Goal: Task Accomplishment & Management: Use online tool/utility

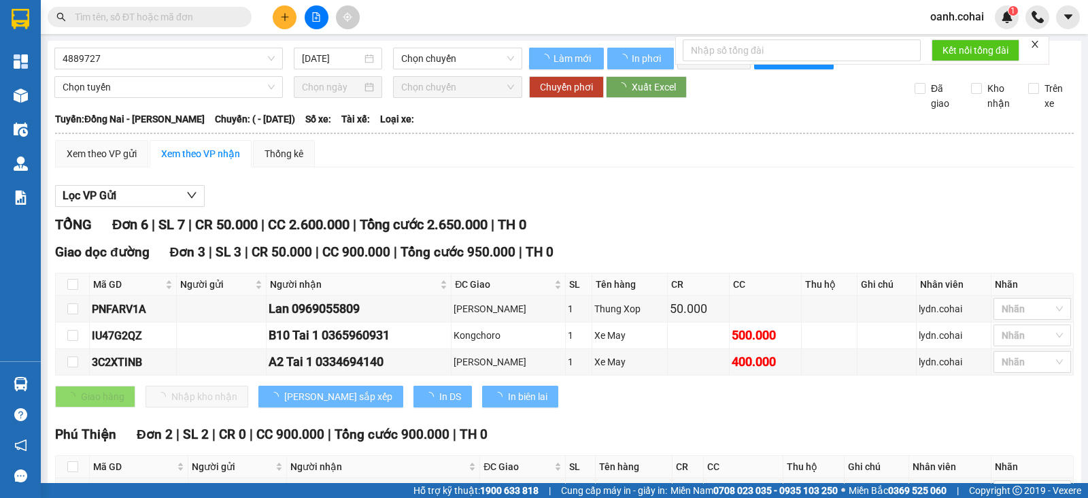
type input "16/10/2022"
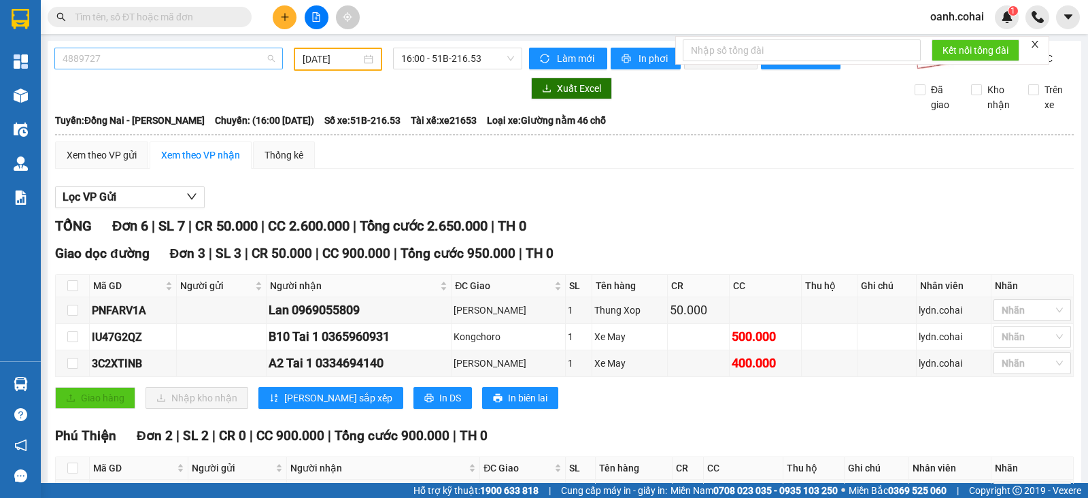
click at [212, 48] on div "4889727" at bounding box center [168, 59] width 228 height 22
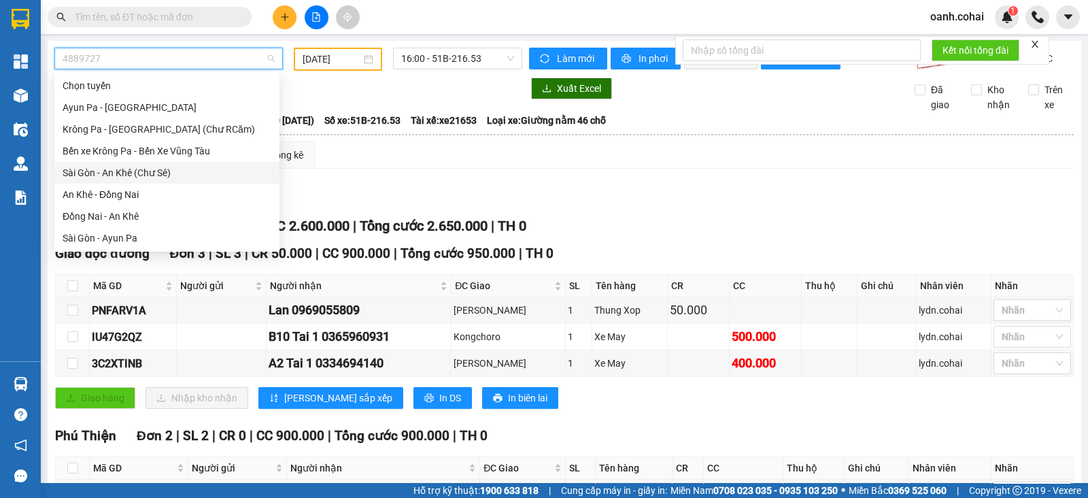
click at [126, 177] on div "Sài Gòn - An Khê (Chư Sê)" at bounding box center [167, 172] width 209 height 15
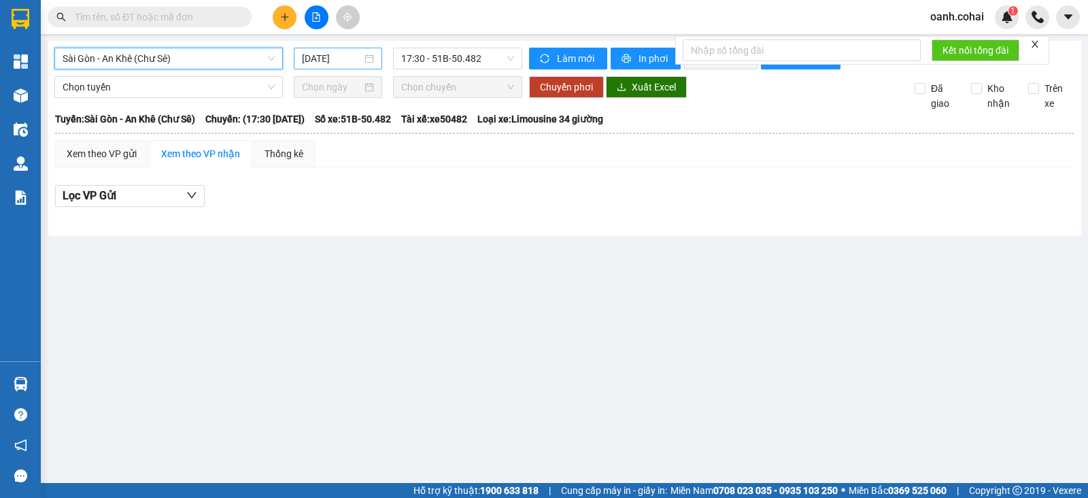
click at [358, 63] on input "[DATE]" at bounding box center [332, 58] width 60 height 15
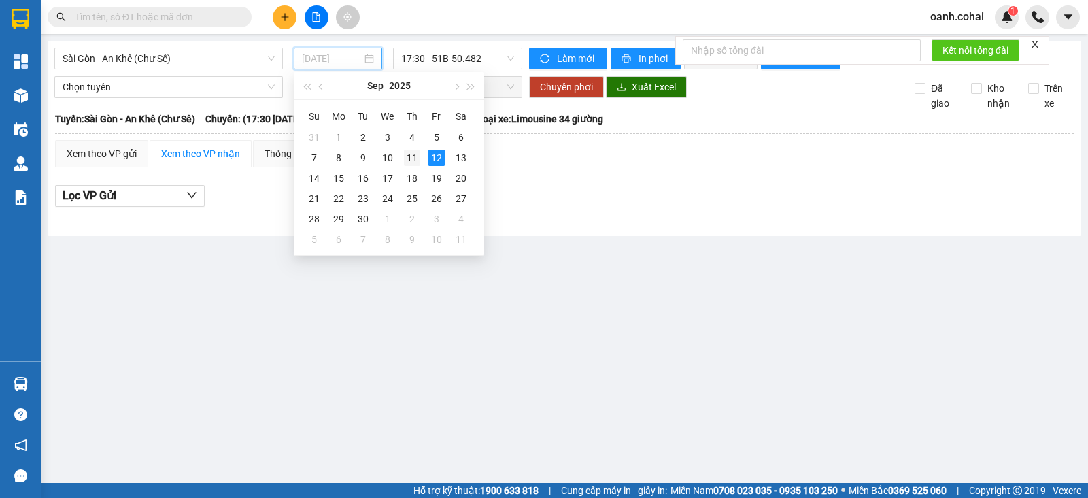
click at [411, 155] on div "11" at bounding box center [412, 158] width 16 height 16
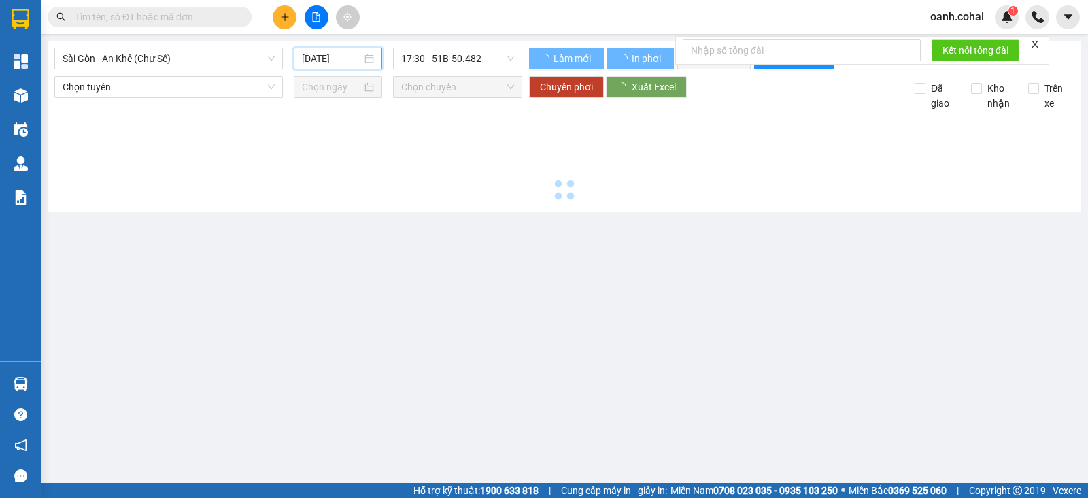
type input "[DATE]"
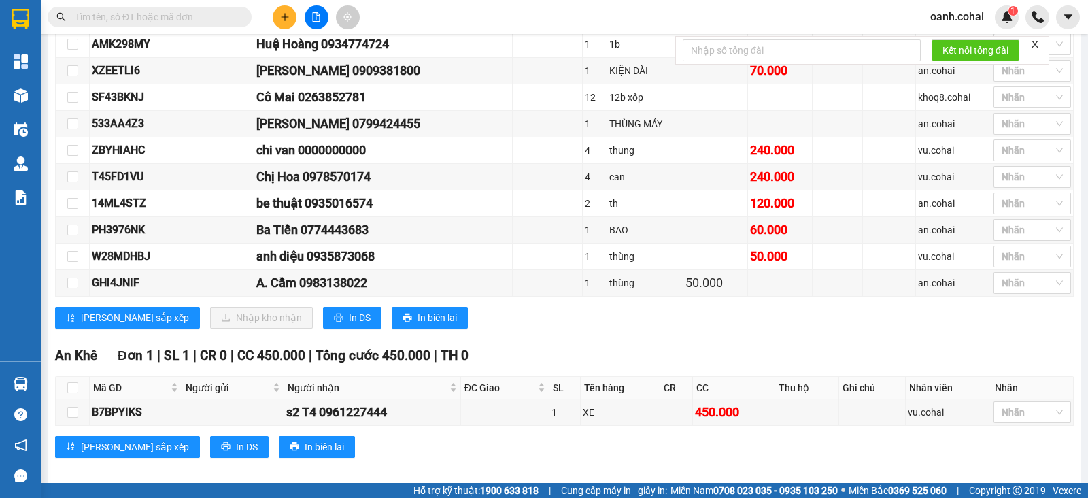
scroll to position [808, 0]
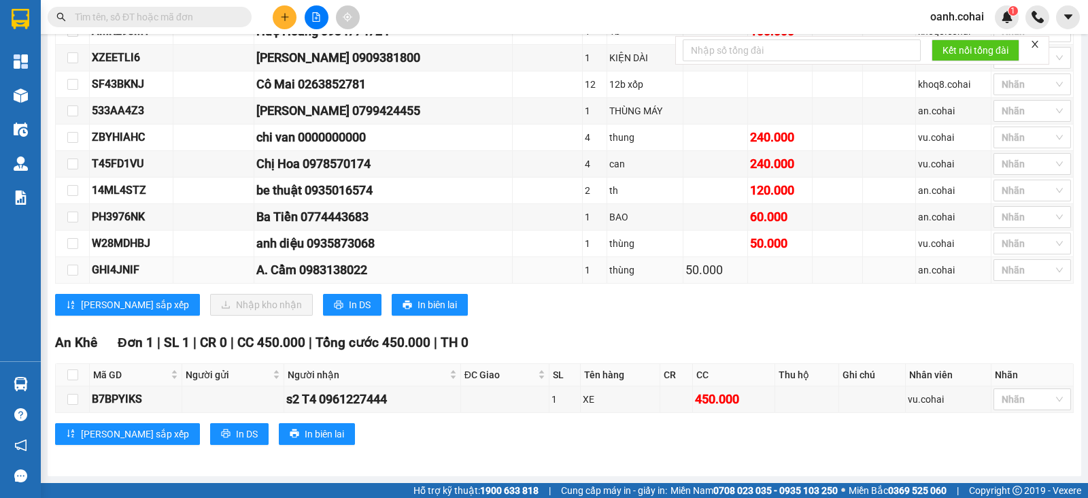
click at [303, 283] on td "A. Cầm 0983138022" at bounding box center [383, 270] width 258 height 27
click at [323, 297] on button "In DS" at bounding box center [352, 305] width 58 height 22
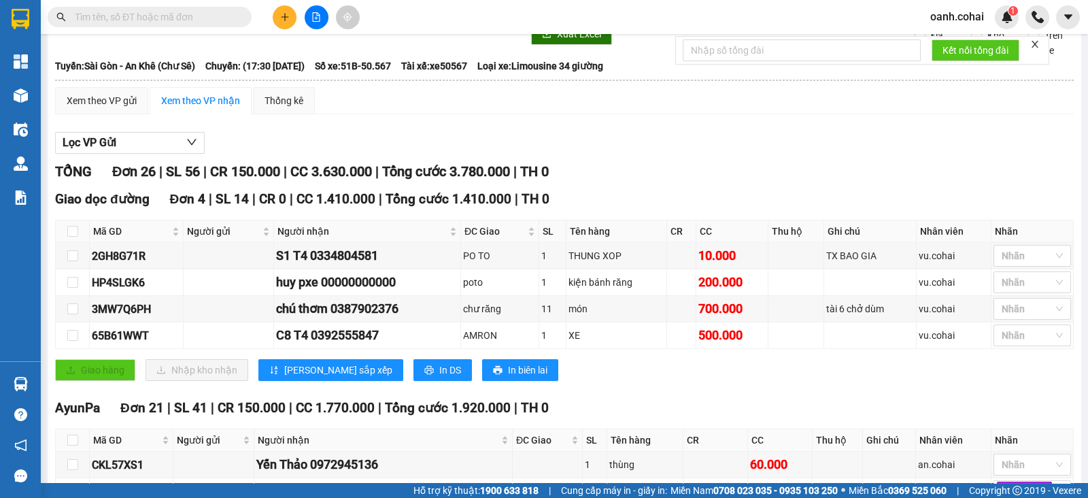
scroll to position [0, 0]
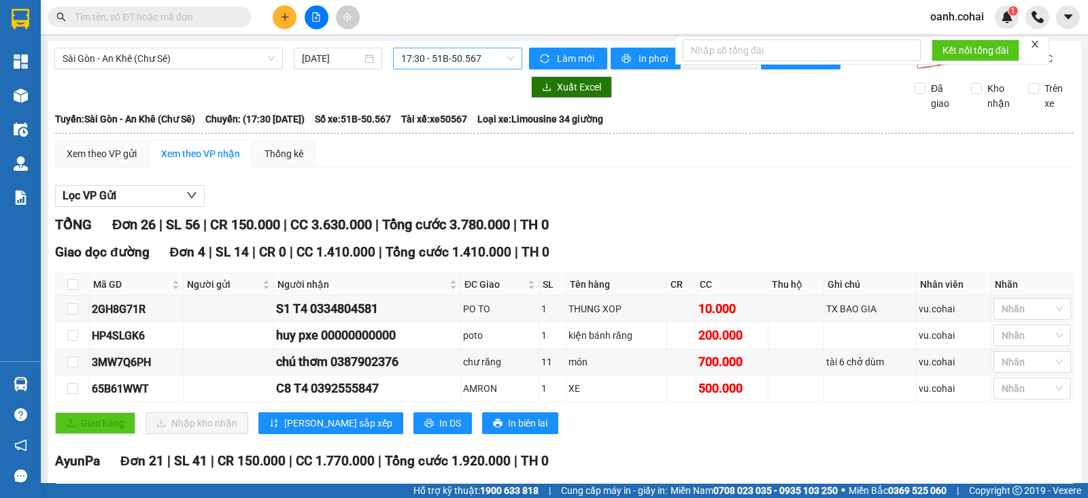
click at [408, 60] on span "17:30 - 51B-50.567" at bounding box center [457, 58] width 112 height 20
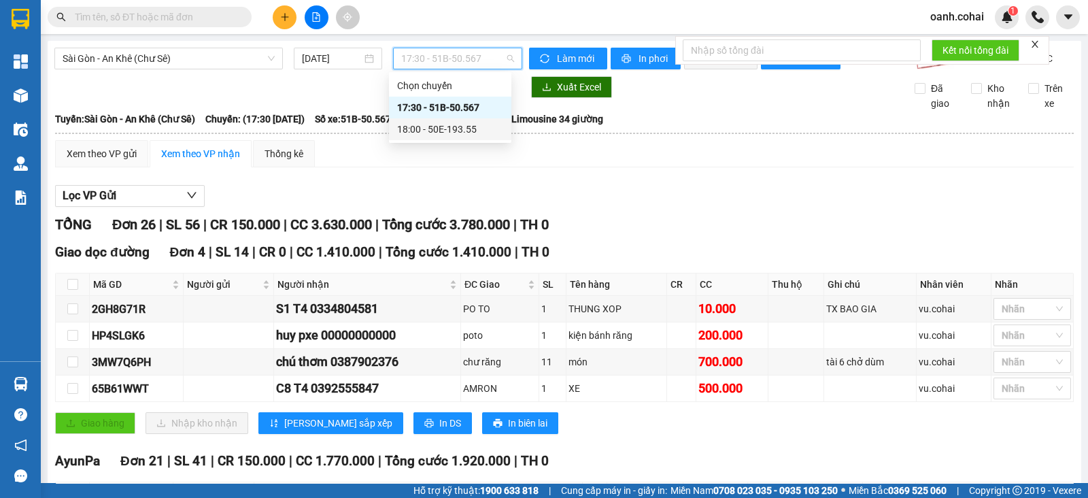
click at [415, 133] on div "18:00 - 50E-193.55" at bounding box center [450, 129] width 106 height 15
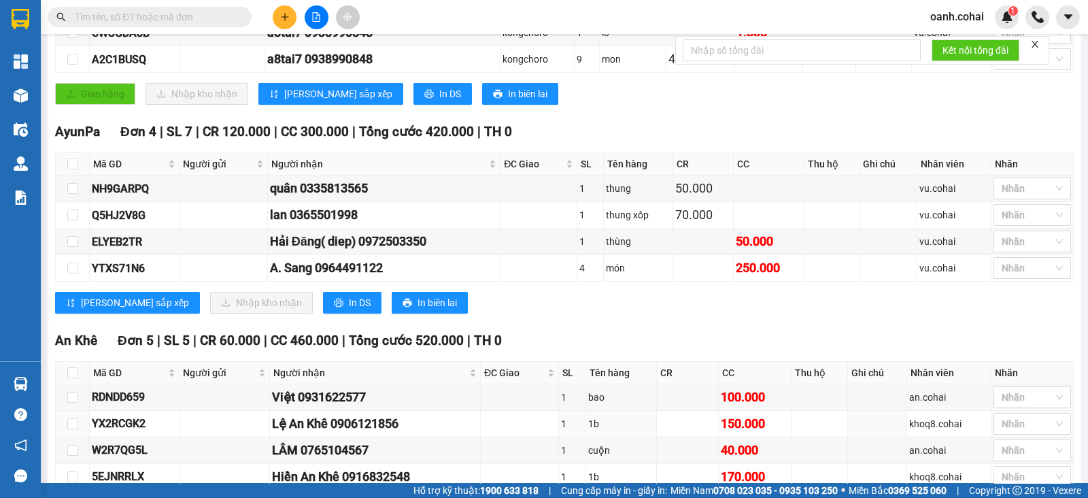
scroll to position [364, 0]
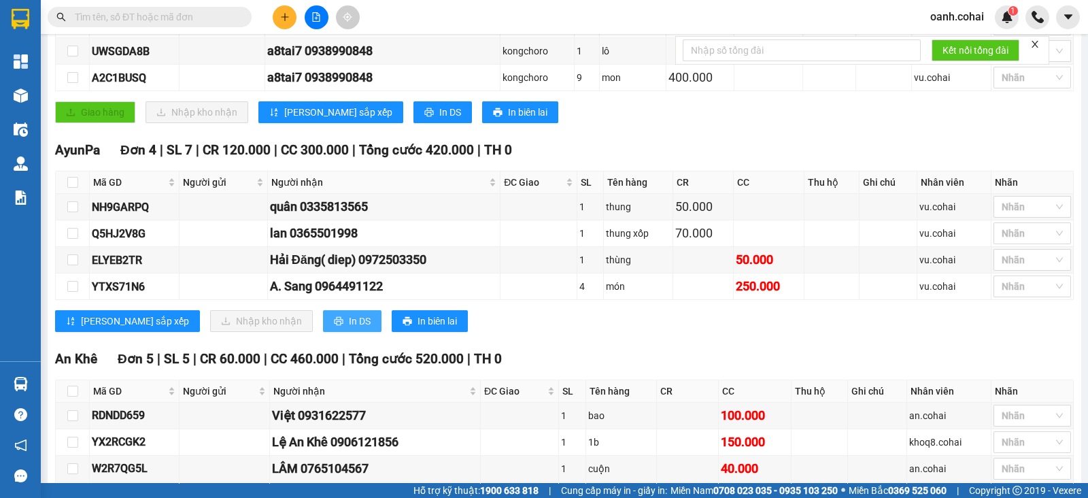
click at [323, 325] on button "In DS" at bounding box center [352, 321] width 58 height 22
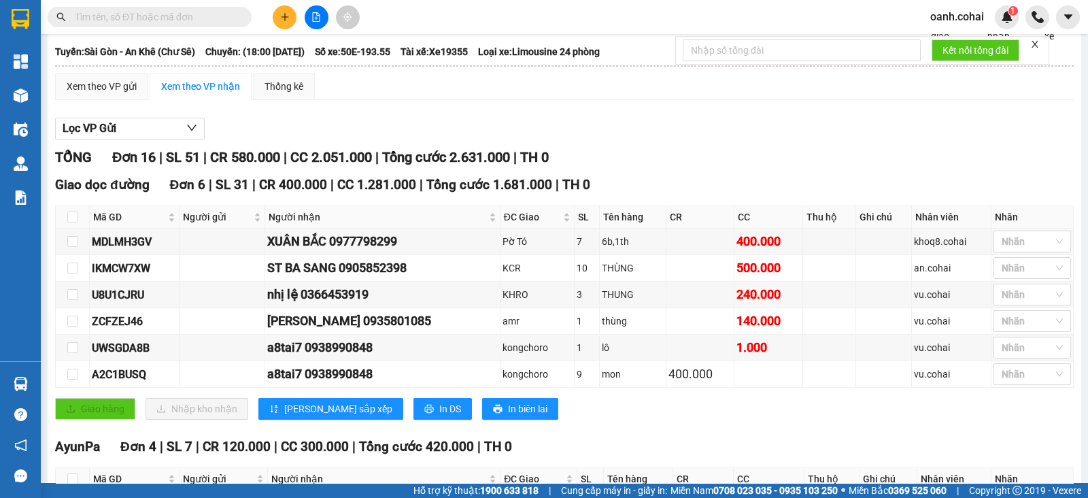
scroll to position [0, 0]
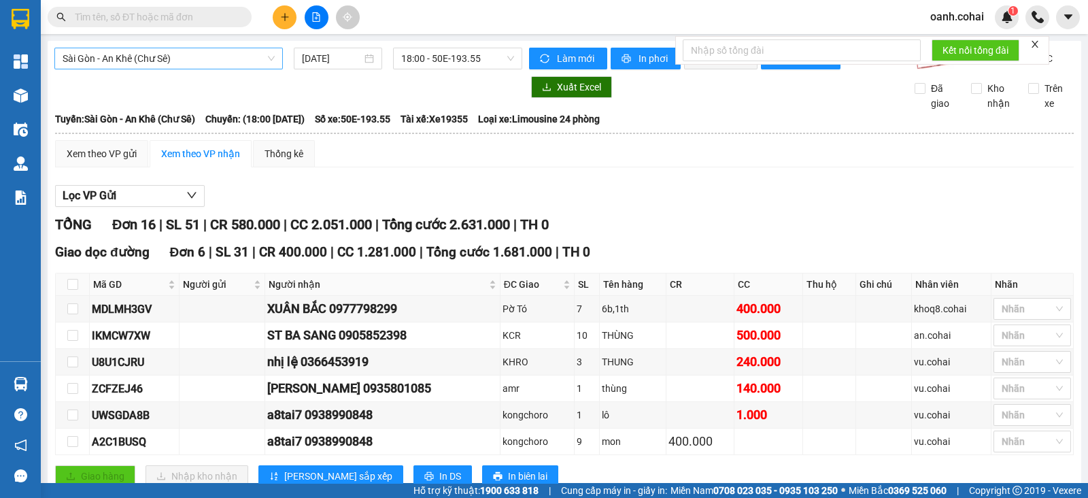
click at [205, 58] on span "Sài Gòn - An Khê (Chư Sê)" at bounding box center [169, 58] width 212 height 20
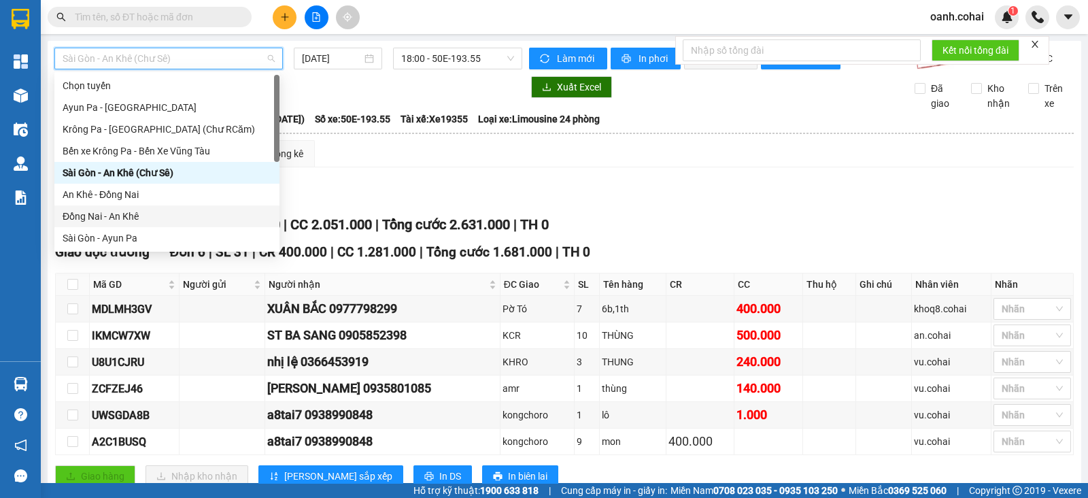
click at [87, 219] on div "Đồng Nai - An Khê" at bounding box center [167, 216] width 209 height 15
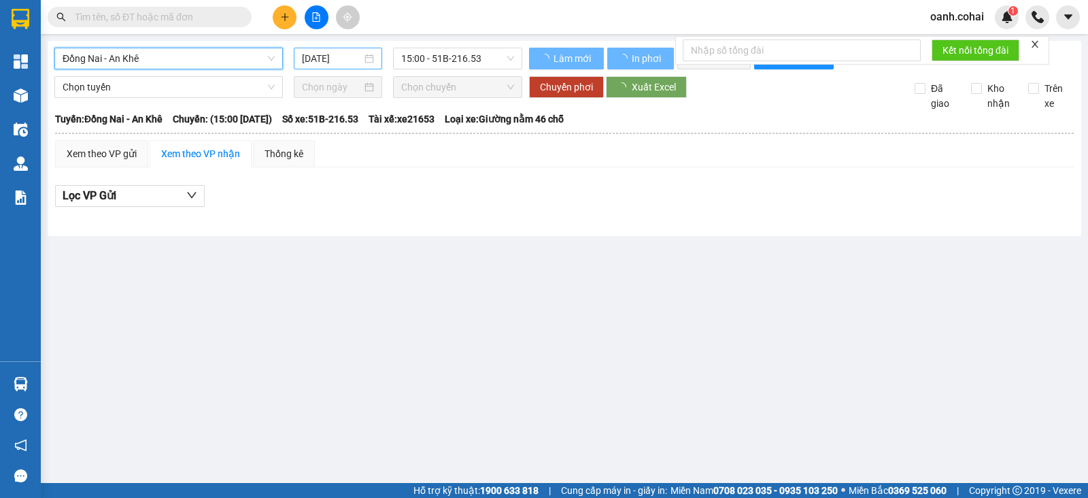
click at [362, 54] on div "[DATE]" at bounding box center [338, 58] width 73 height 15
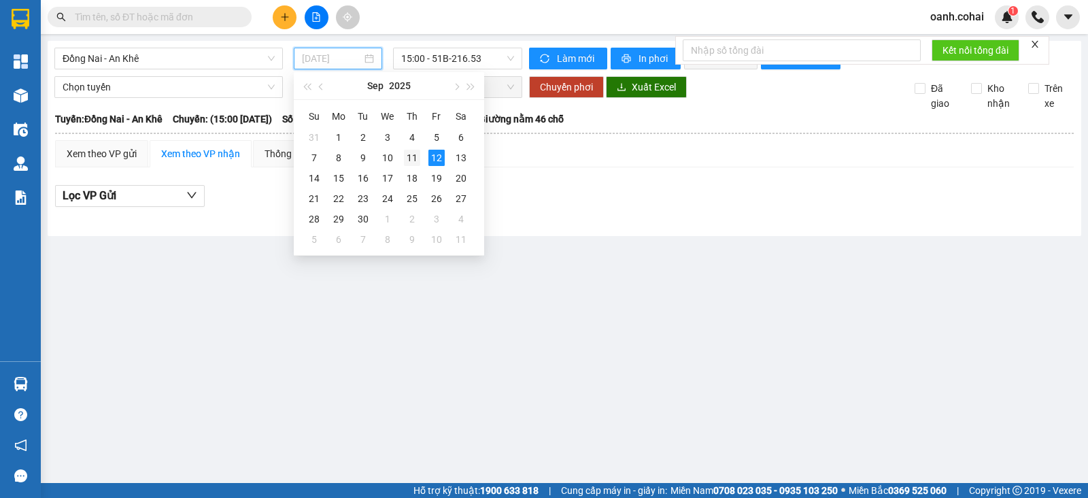
click at [407, 162] on div "11" at bounding box center [412, 158] width 16 height 16
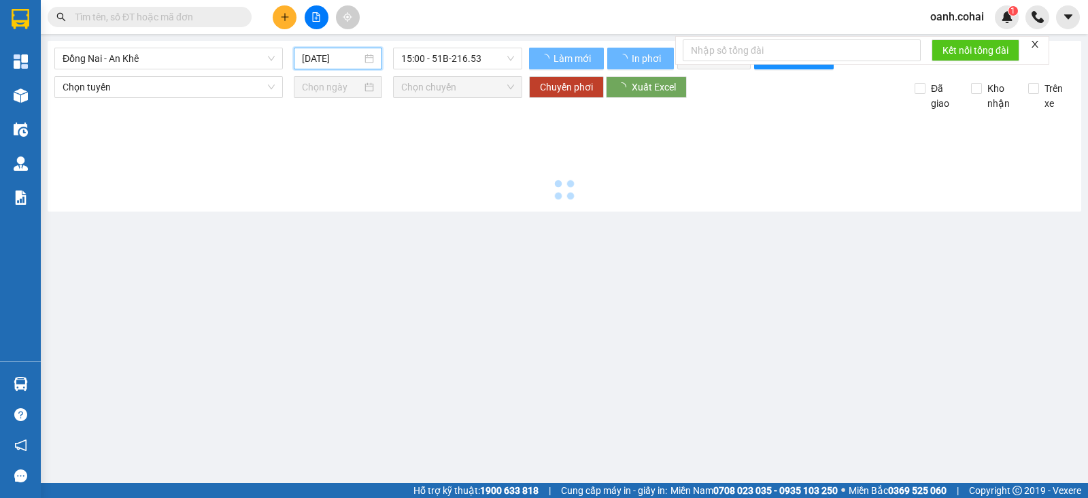
type input "[DATE]"
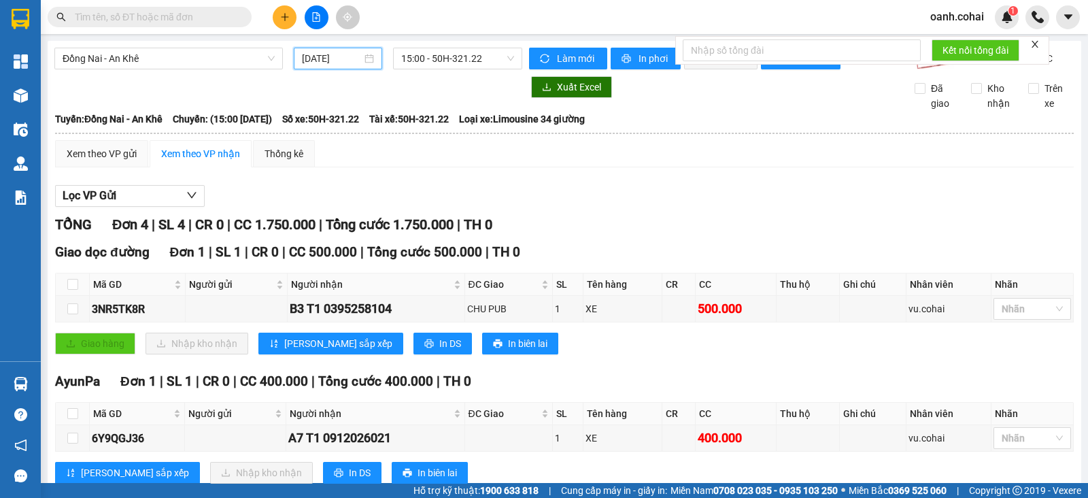
scroll to position [169, 0]
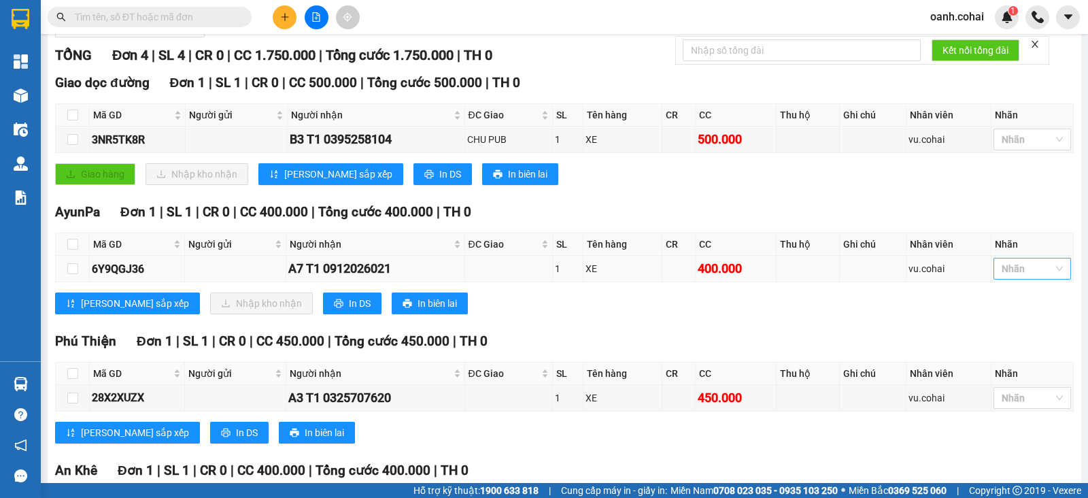
click at [1025, 277] on div at bounding box center [1025, 268] width 57 height 16
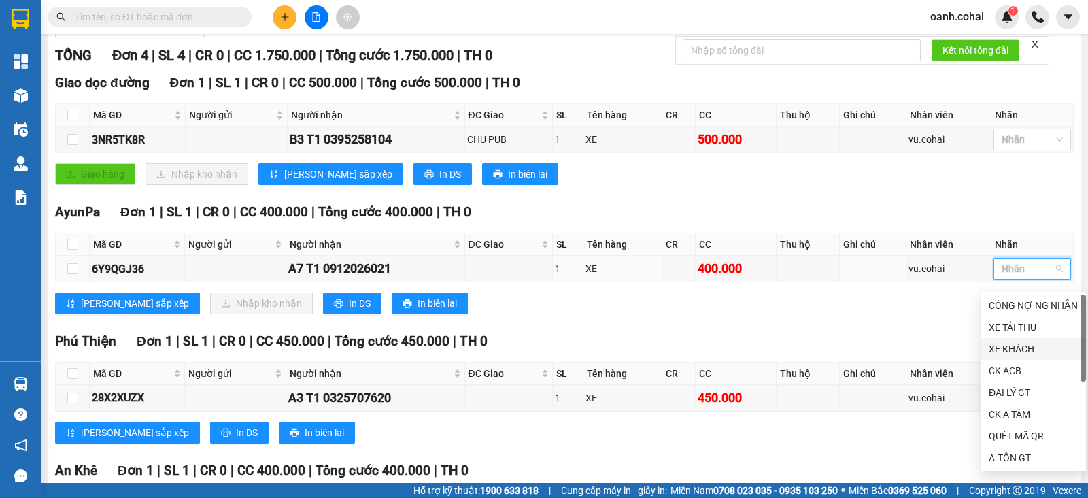
click at [1005, 349] on div "XE KHÁCH" at bounding box center [1032, 348] width 89 height 15
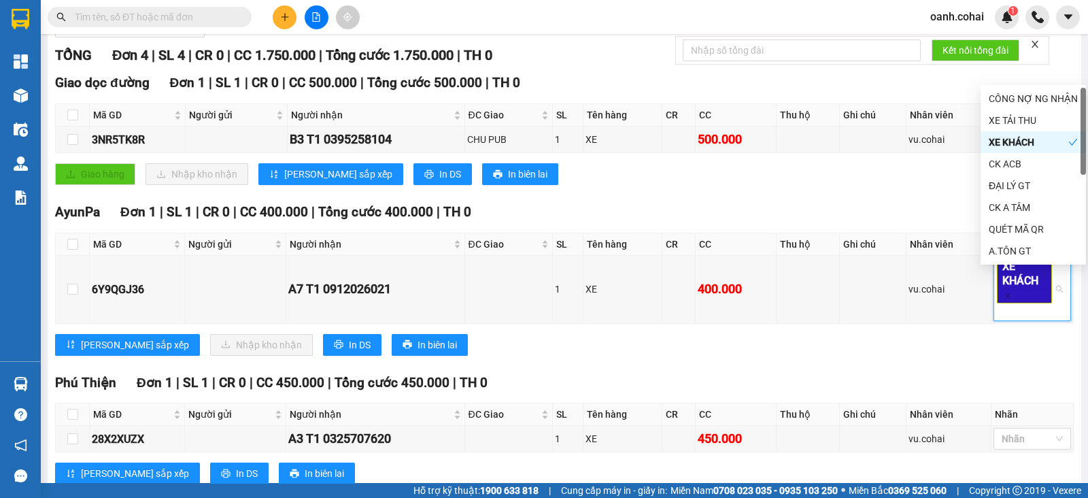
click at [852, 385] on div "Phú Thiện Đơn 1 | SL 1 | CR 0 | CC 450.000 | Tổng cước 450.000 | TH 0" at bounding box center [564, 383] width 1018 height 20
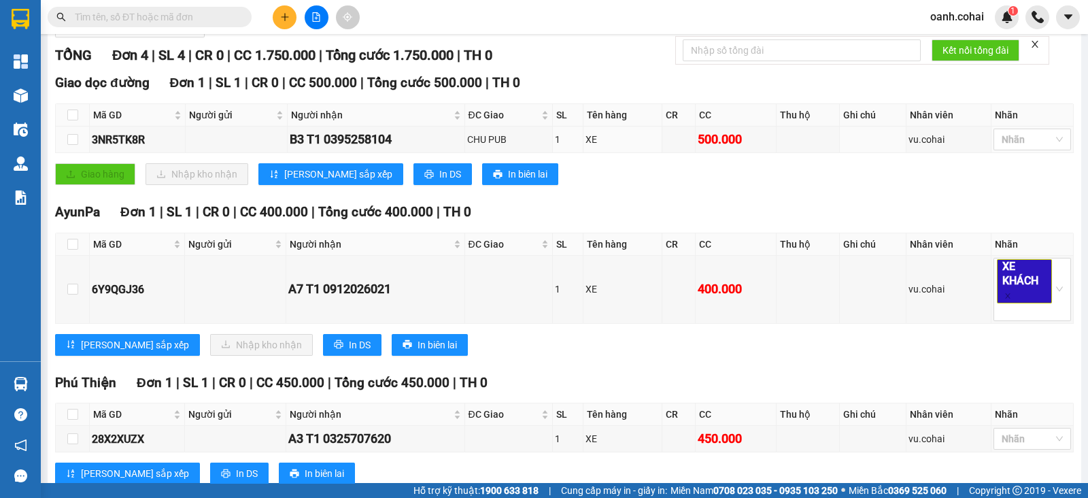
scroll to position [0, 0]
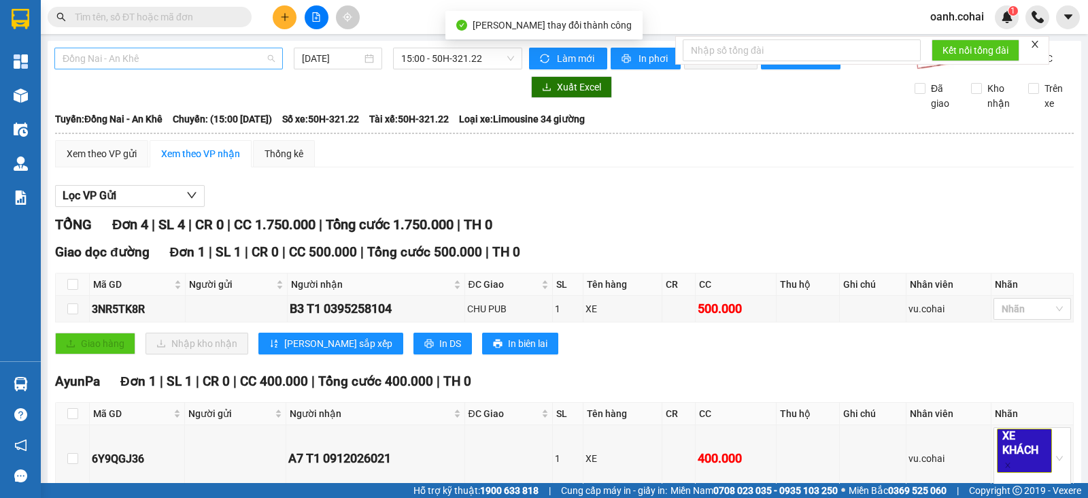
click at [143, 48] on span "Đồng Nai - An Khê" at bounding box center [169, 58] width 212 height 20
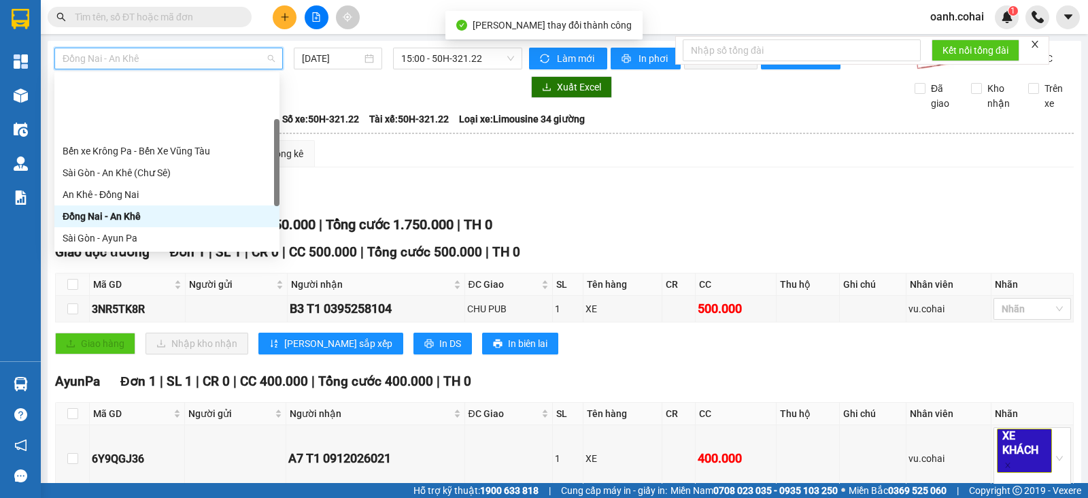
scroll to position [84, 0]
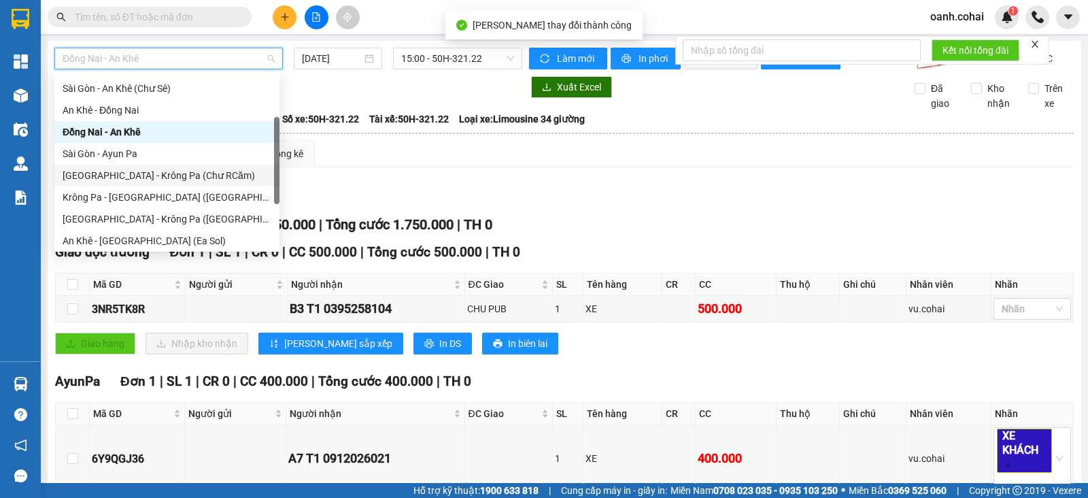
click at [130, 175] on div "[GEOGRAPHIC_DATA] - Krông Pa (Chư RCăm)" at bounding box center [167, 175] width 209 height 15
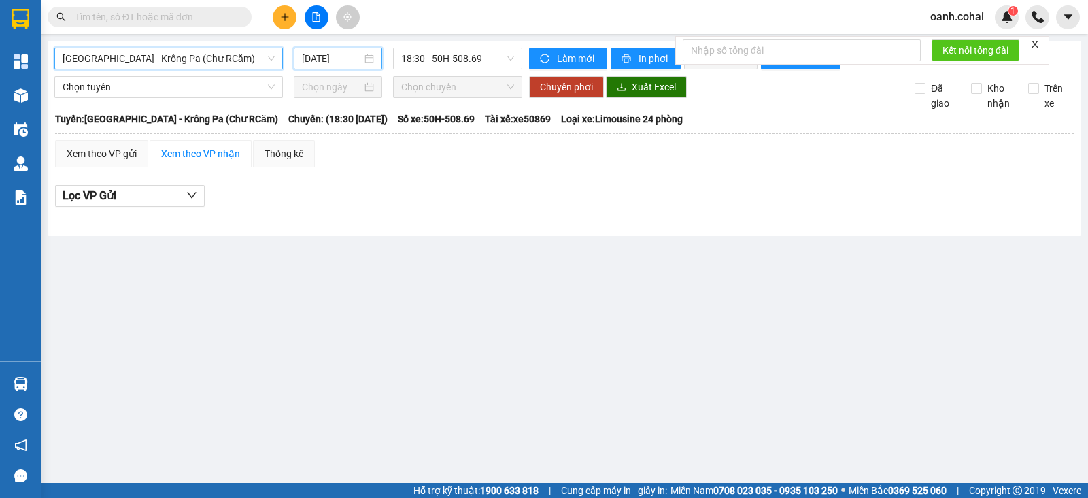
click at [336, 55] on input "[DATE]" at bounding box center [332, 58] width 60 height 15
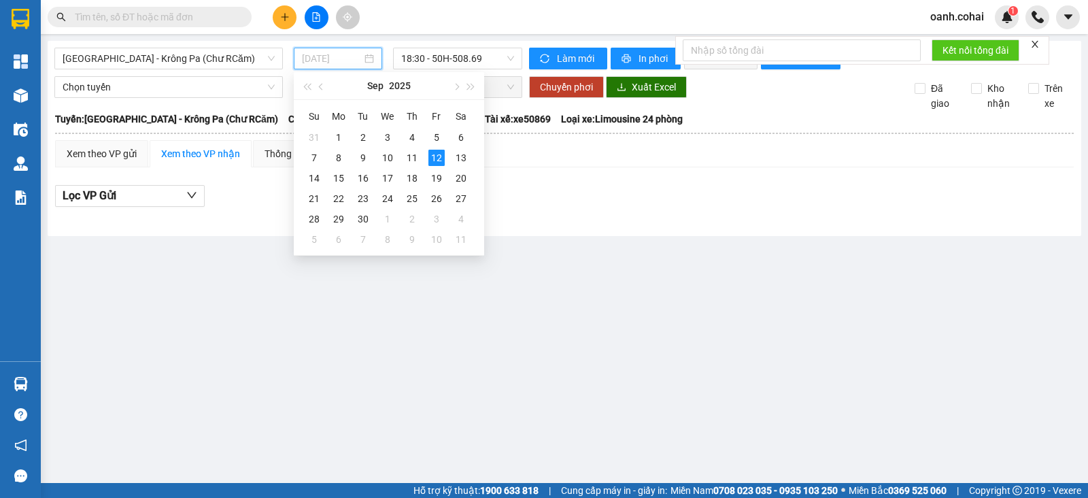
click at [428, 150] on div "12" at bounding box center [436, 158] width 16 height 16
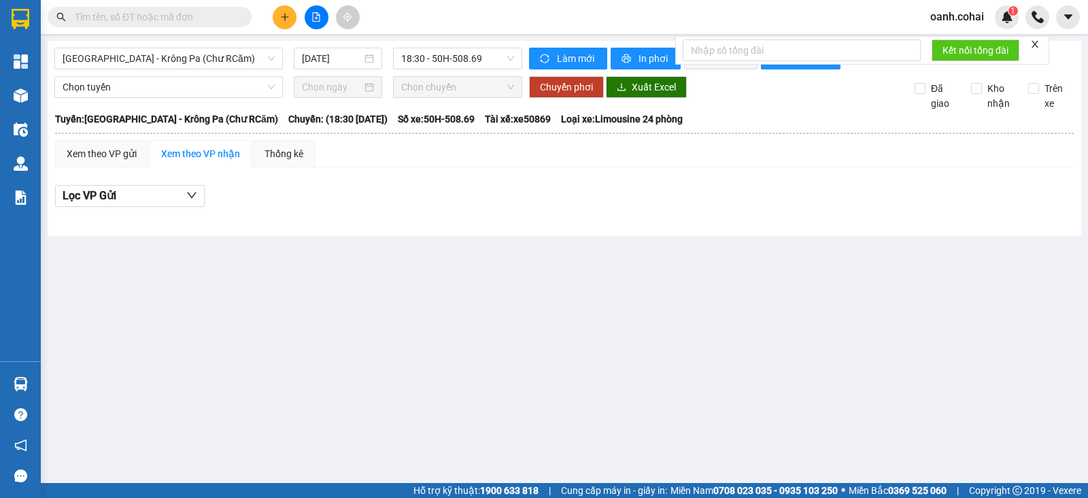
click at [413, 154] on div "Xem theo VP gửi Xem theo VP nhận Thống kê" at bounding box center [564, 153] width 1018 height 27
click at [350, 52] on input "[DATE]" at bounding box center [332, 58] width 60 height 15
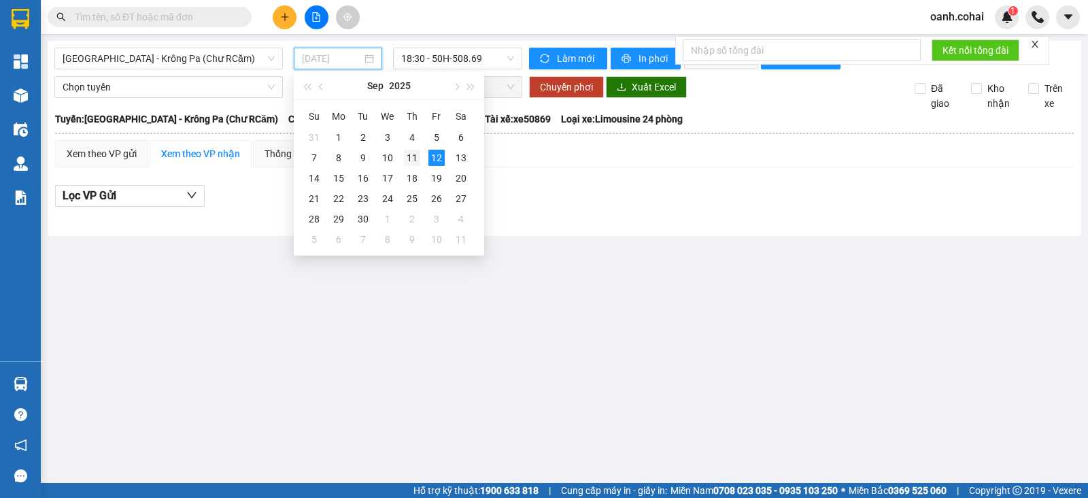
click at [413, 161] on div "11" at bounding box center [412, 158] width 16 height 16
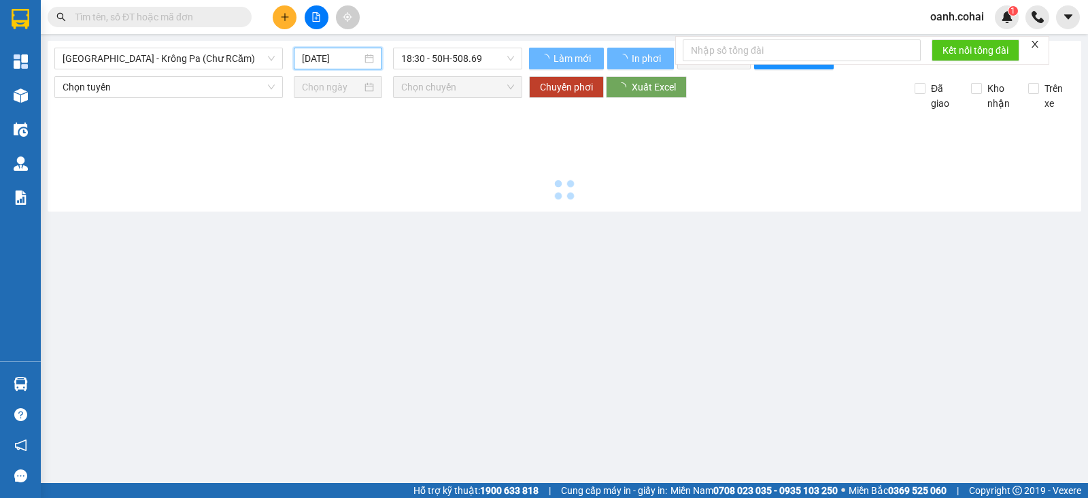
type input "[DATE]"
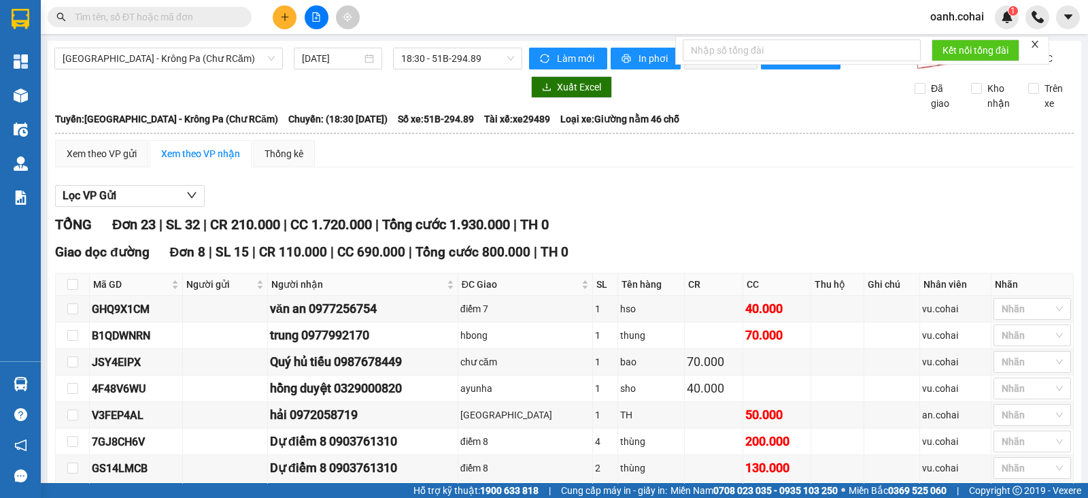
click at [232, 35] on main "Sài Gòn - Krông Pa (Chư RCăm) 11/09/2025 18:30 - 51B-294.89 Làm mới In phơi In …" at bounding box center [544, 241] width 1088 height 483
click at [221, 53] on span "[GEOGRAPHIC_DATA] - Krông Pa (Chư RCăm)" at bounding box center [169, 58] width 212 height 20
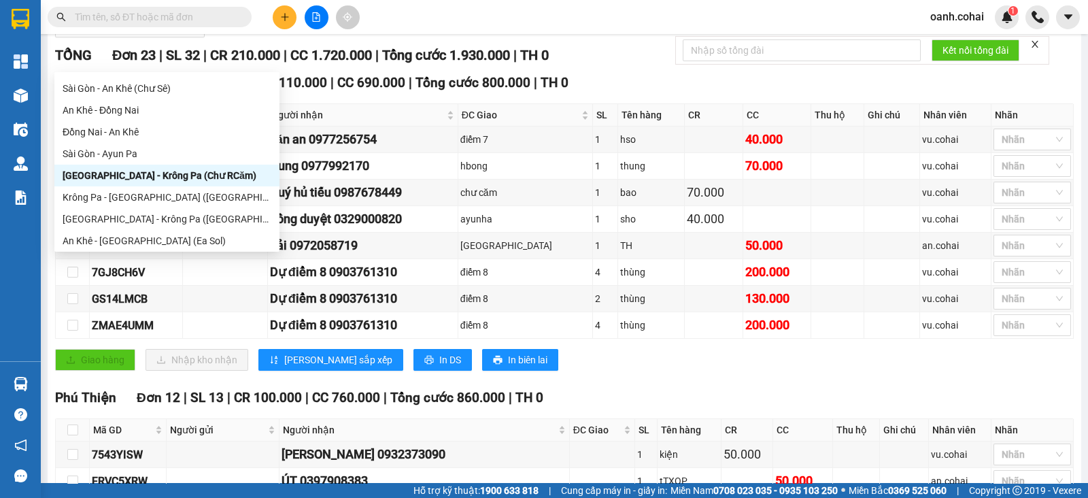
scroll to position [339, 0]
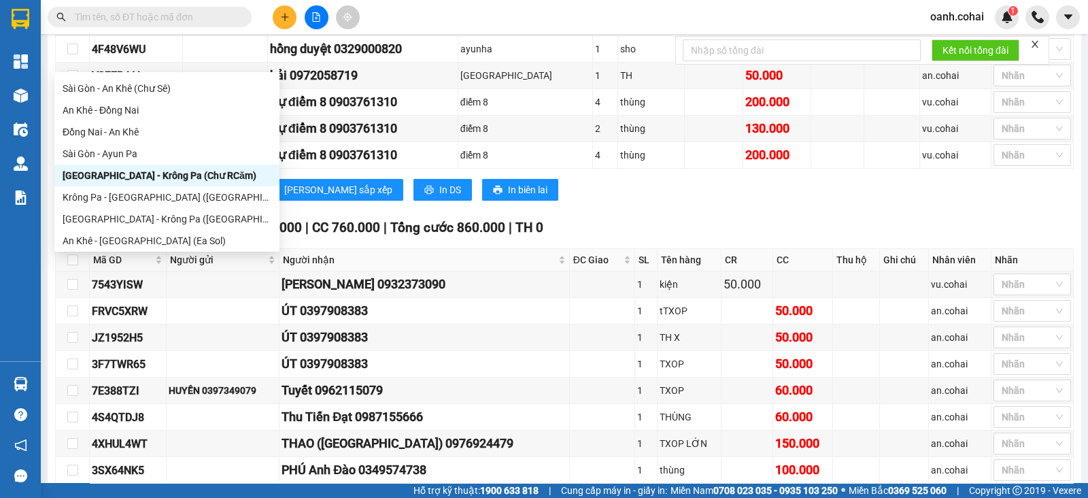
click at [765, 201] on div "Giao hàng Nhập kho nhận Lưu sắp xếp In DS In biên lai" at bounding box center [564, 190] width 1018 height 22
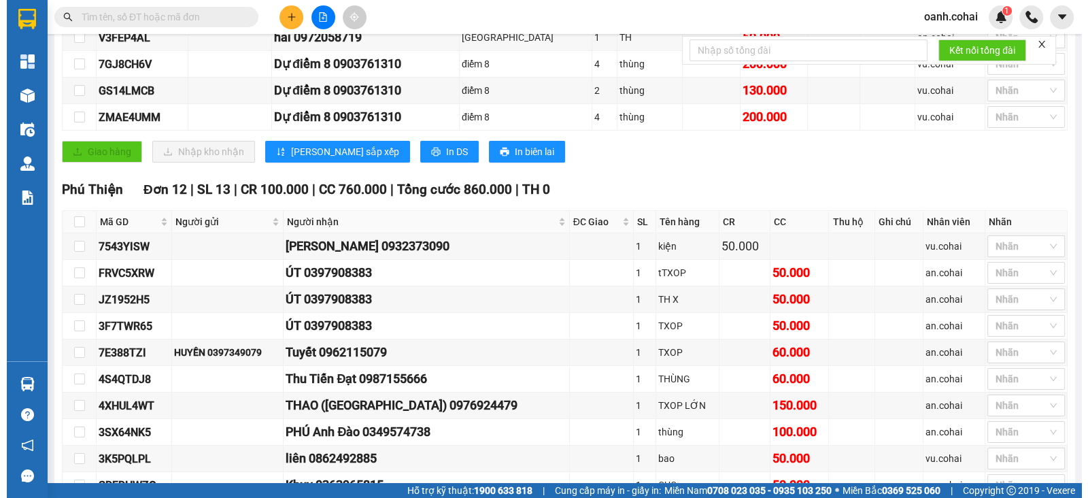
scroll to position [0, 0]
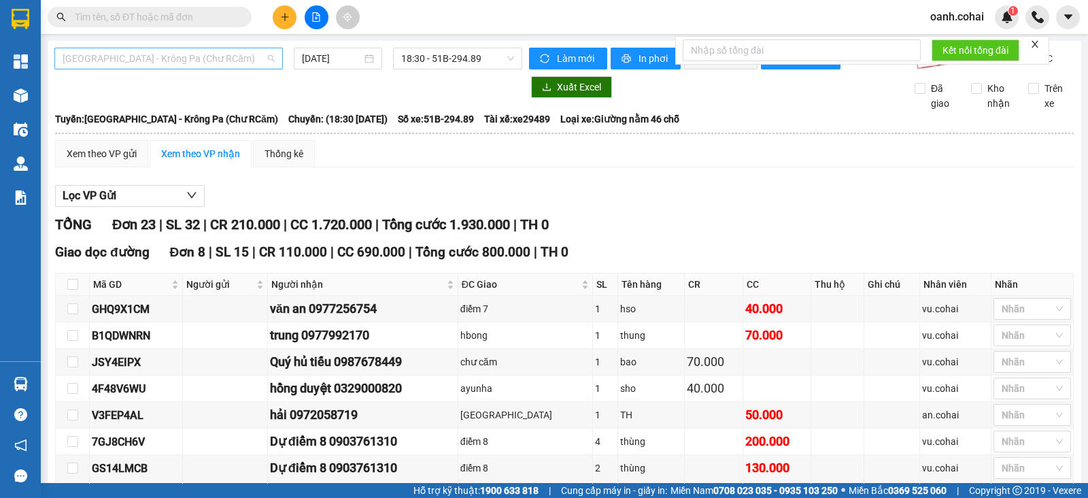
click at [232, 53] on span "[GEOGRAPHIC_DATA] - Krông Pa (Chư RCăm)" at bounding box center [169, 58] width 212 height 20
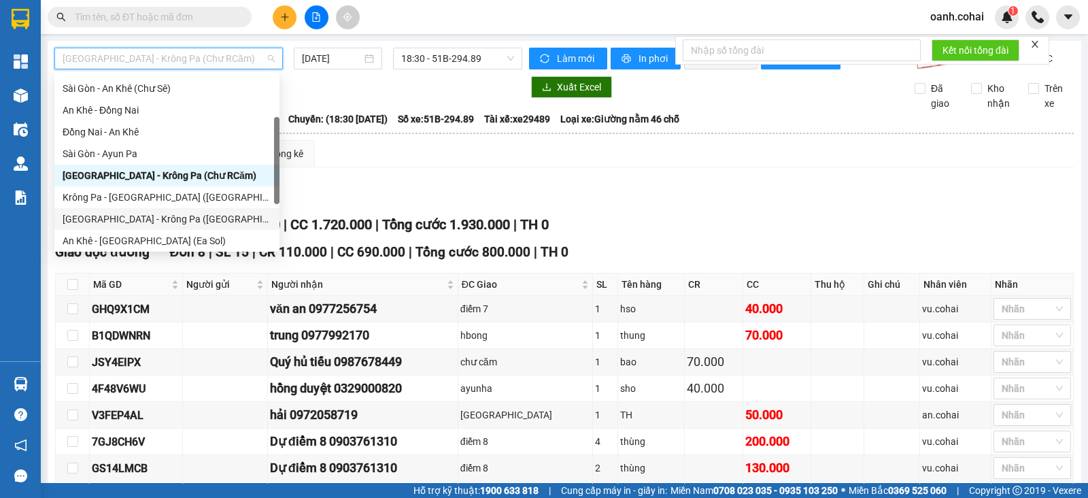
drag, startPoint x: 128, startPoint y: 219, endPoint x: 275, endPoint y: 108, distance: 183.9
click at [128, 220] on div "[GEOGRAPHIC_DATA] - Krông Pa ([GEOGRAPHIC_DATA])" at bounding box center [167, 218] width 209 height 15
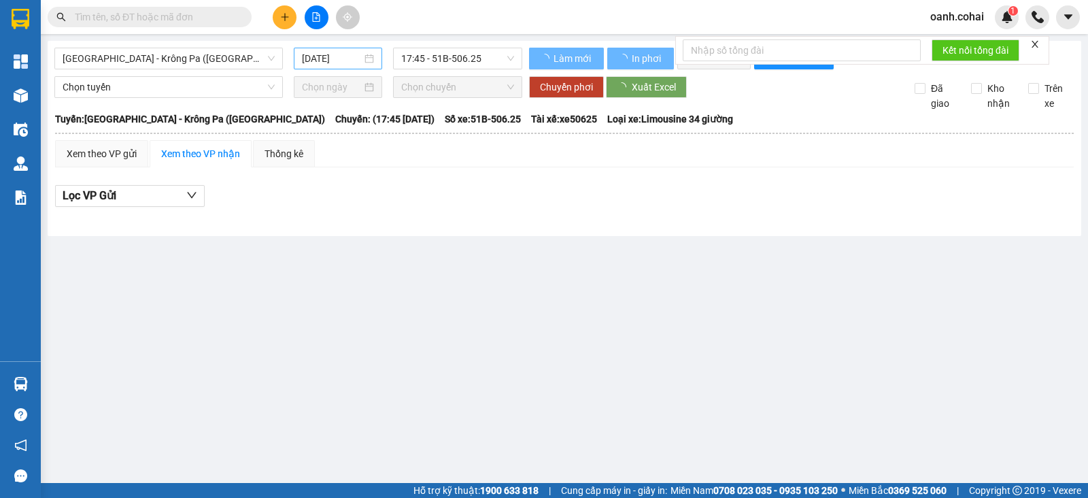
click at [357, 50] on div "[DATE]" at bounding box center [338, 59] width 89 height 22
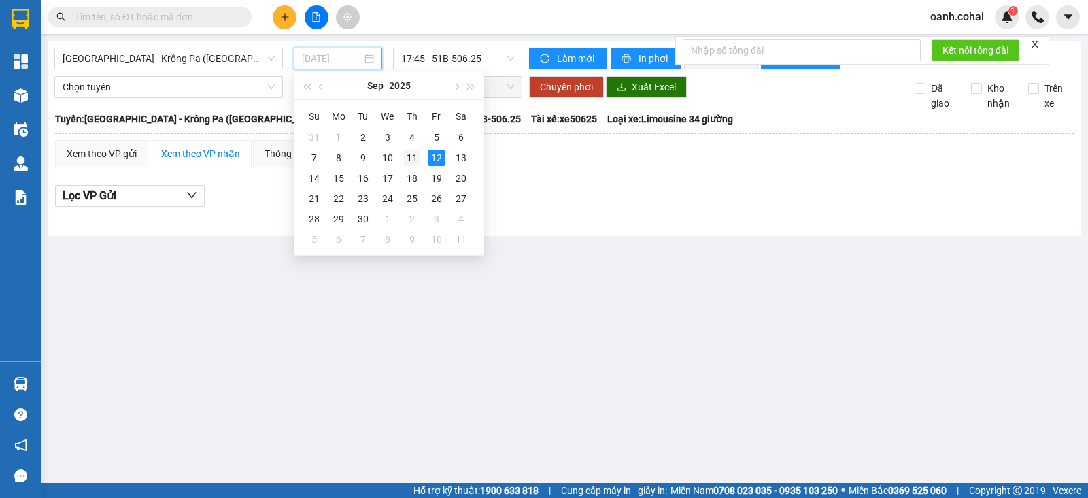
click at [408, 162] on div "11" at bounding box center [412, 158] width 16 height 16
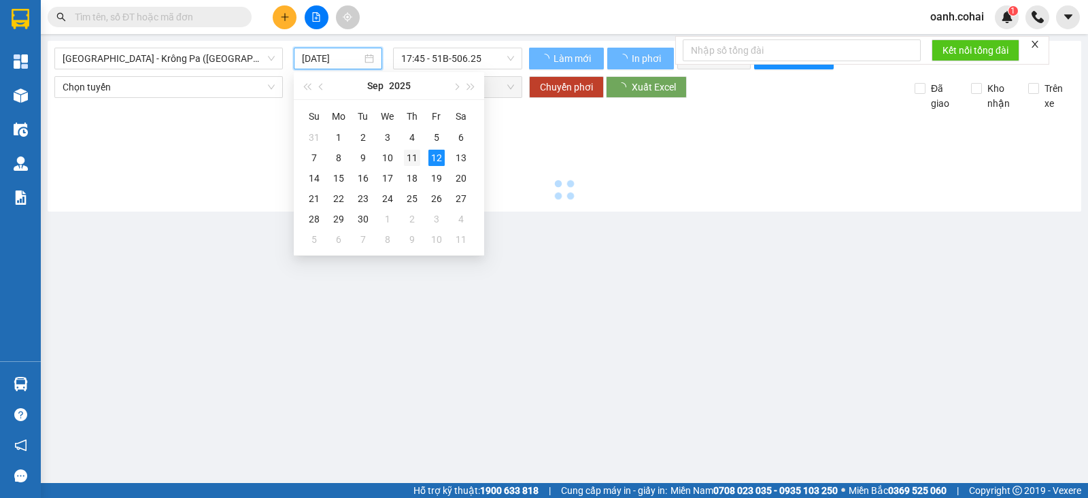
type input "[DATE]"
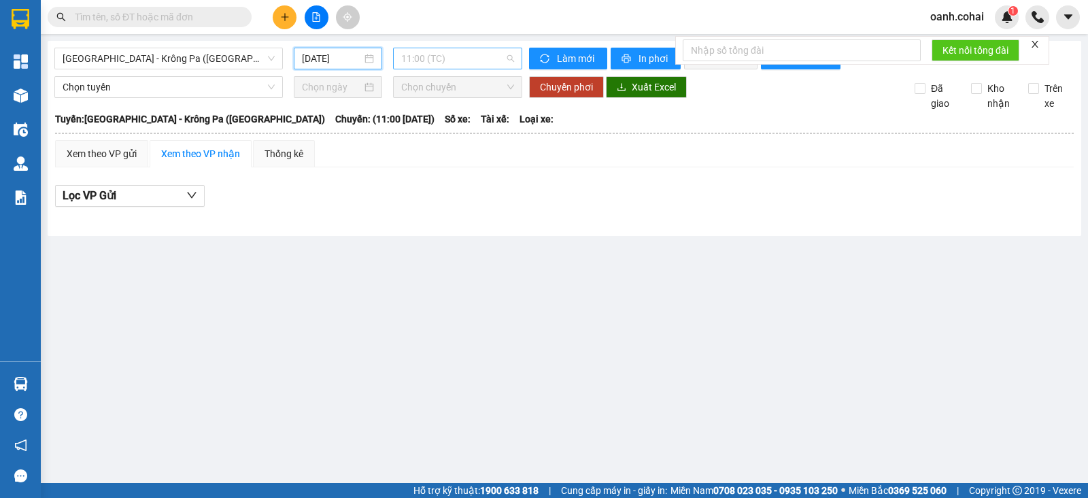
click at [449, 63] on span "11:00 (TC)" at bounding box center [457, 58] width 112 height 20
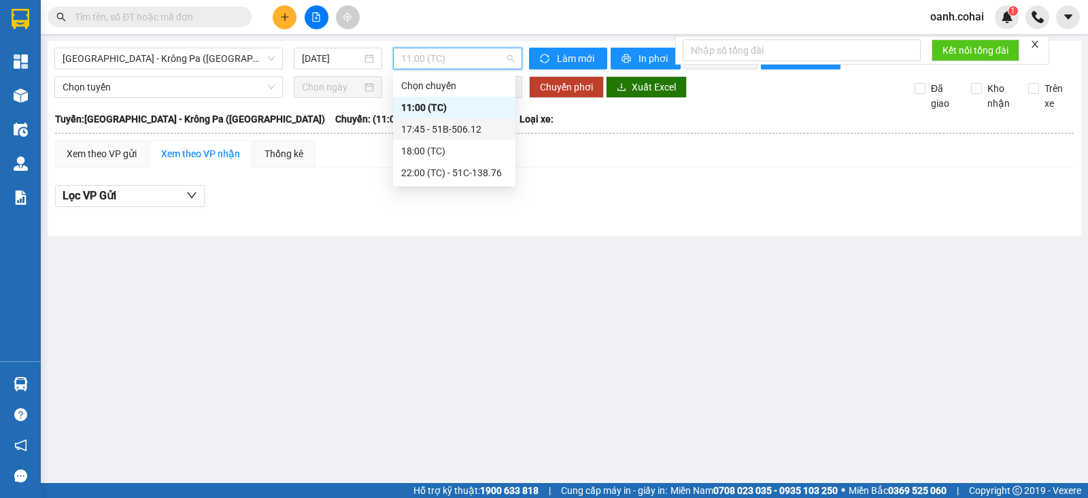
click at [453, 128] on div "17:45 - 51B-506.12" at bounding box center [454, 129] width 106 height 15
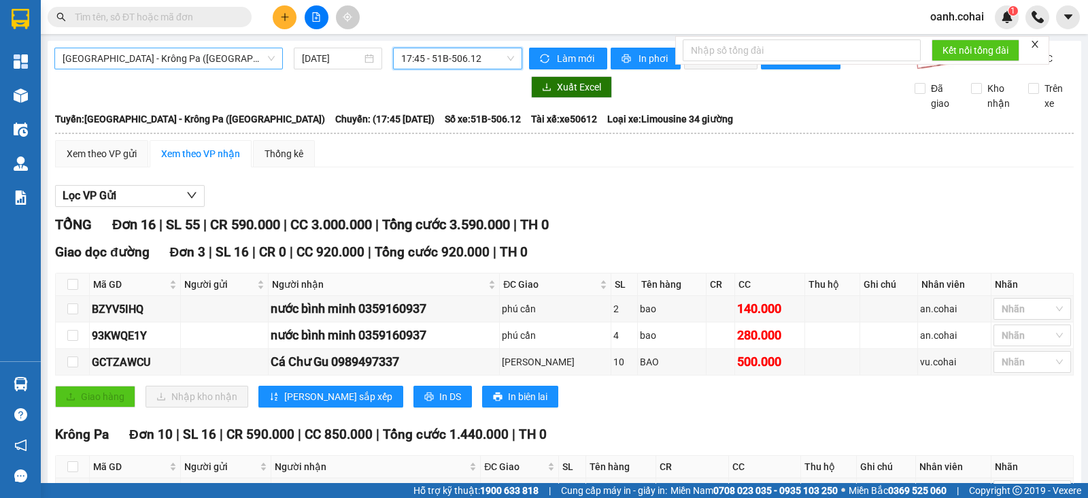
click at [167, 60] on span "[GEOGRAPHIC_DATA] - Krông Pa ([GEOGRAPHIC_DATA])" at bounding box center [169, 58] width 212 height 20
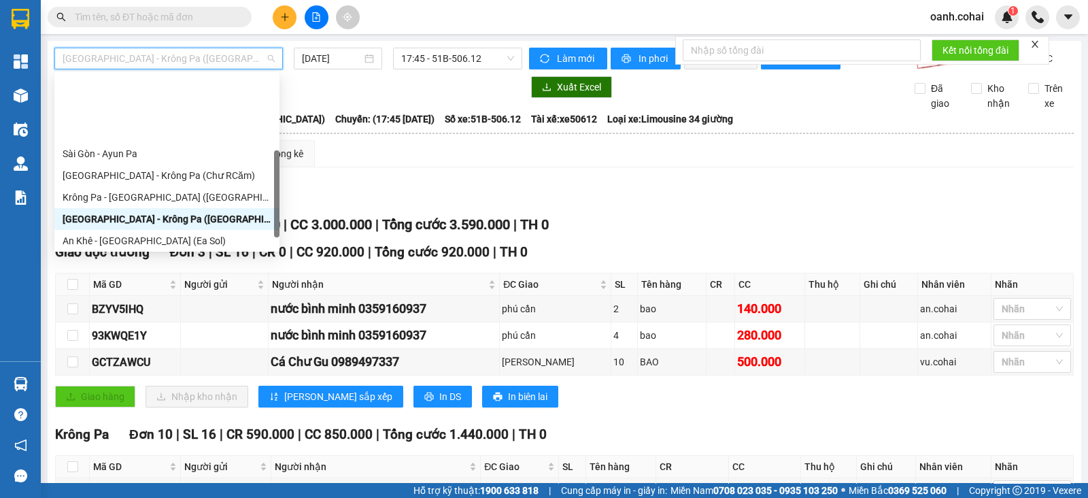
scroll to position [169, 0]
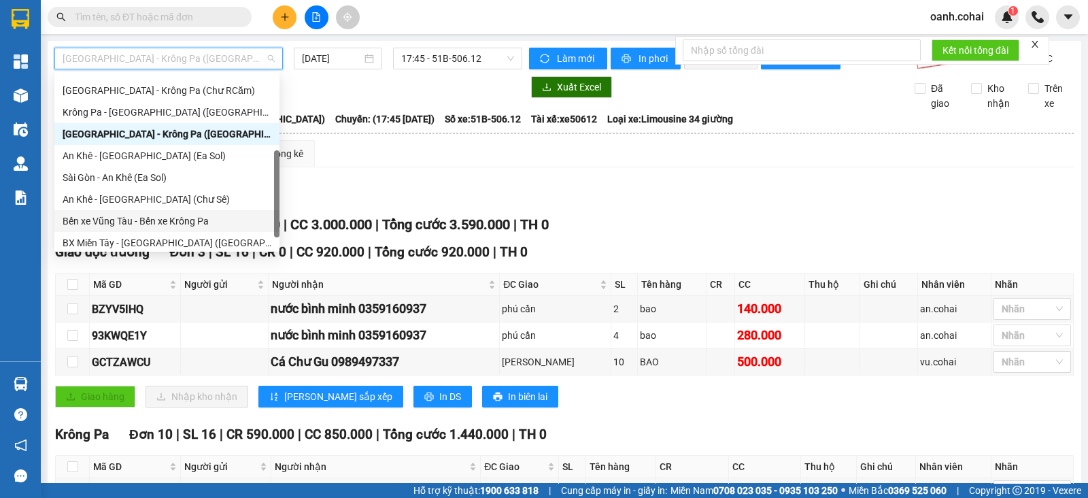
click at [111, 220] on div "Bến xe Vũng Tàu - Bến xe Krông Pa" at bounding box center [167, 220] width 209 height 15
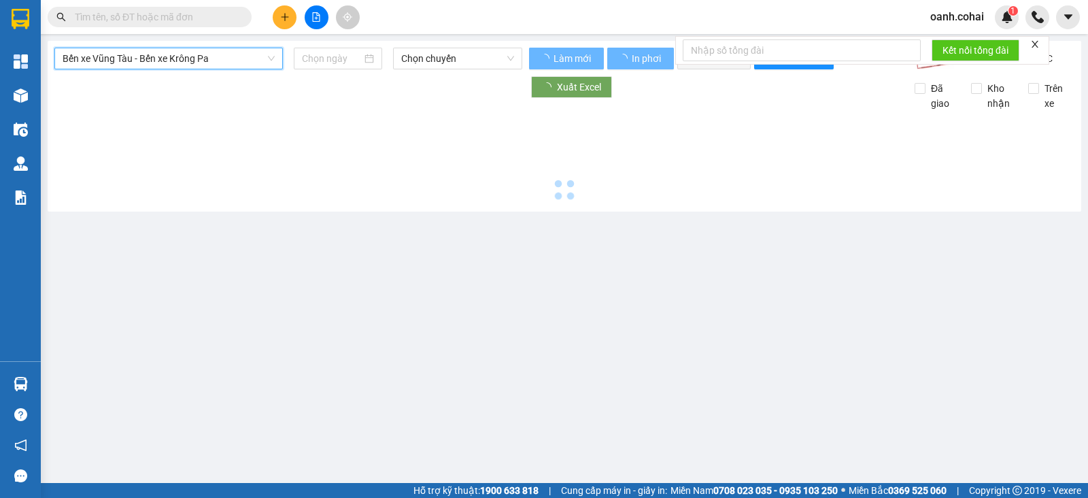
click at [337, 56] on input at bounding box center [332, 58] width 60 height 15
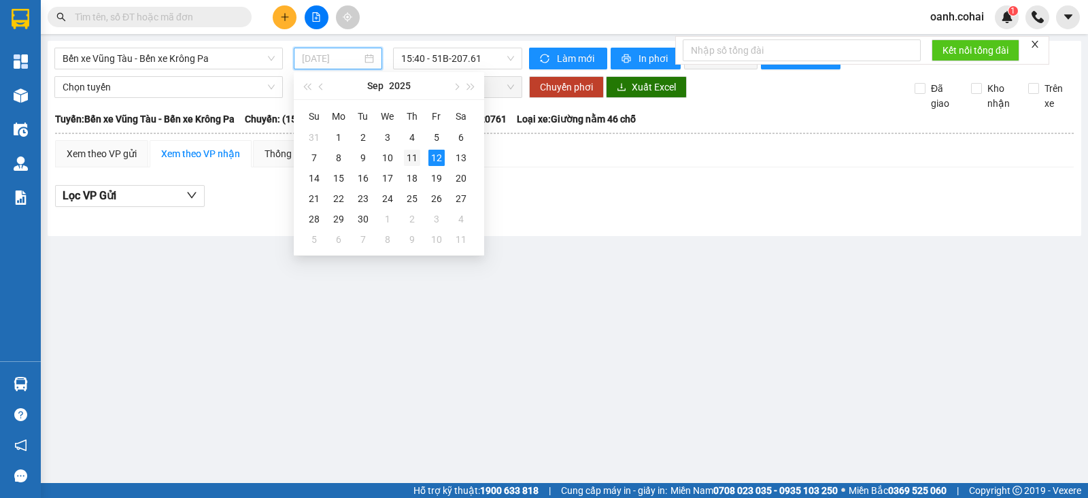
click at [413, 160] on div "11" at bounding box center [412, 158] width 16 height 16
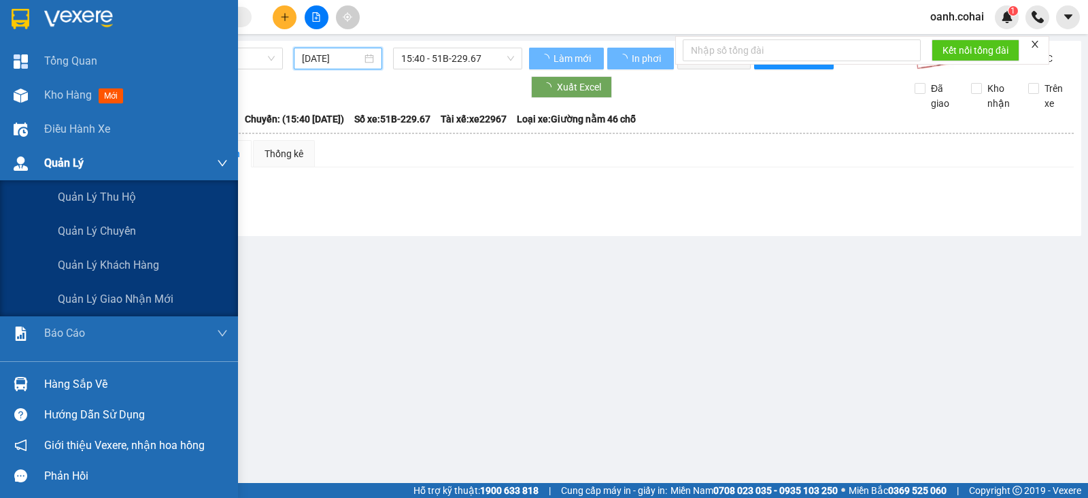
type input "[DATE]"
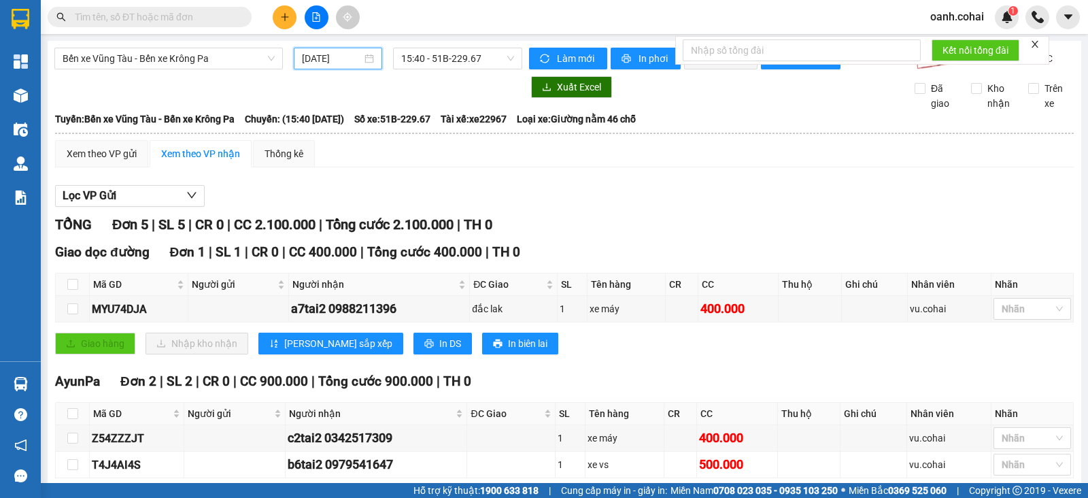
scroll to position [229, 0]
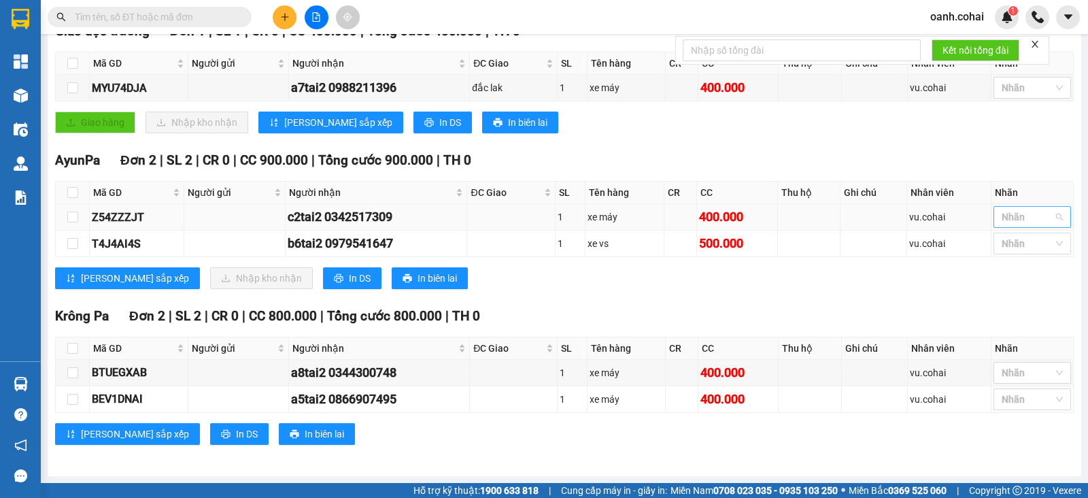
click at [1011, 209] on div "Nhãn" at bounding box center [1031, 217] width 77 height 22
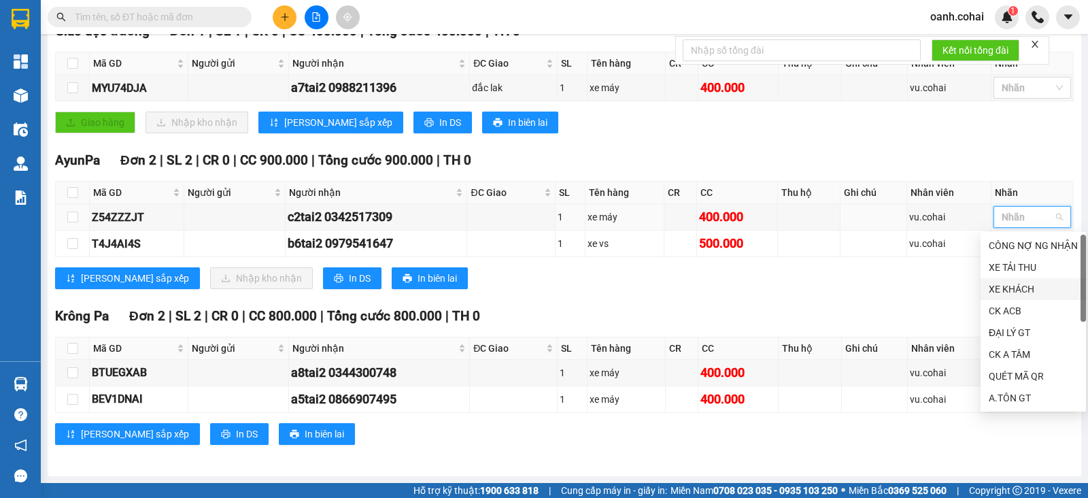
click at [1003, 292] on div "XE KHÁCH" at bounding box center [1032, 288] width 89 height 15
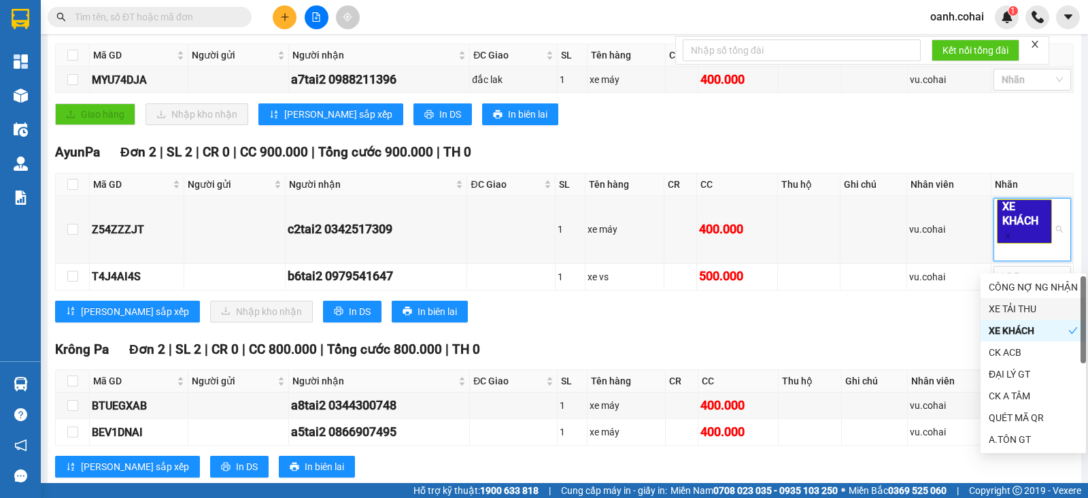
click at [867, 332] on div "AyunPa Đơn 2 | SL 2 | CR 0 | CC 900.000 | Tổng cước 900.000 | TH 0 Mã GD Người …" at bounding box center [564, 237] width 1018 height 190
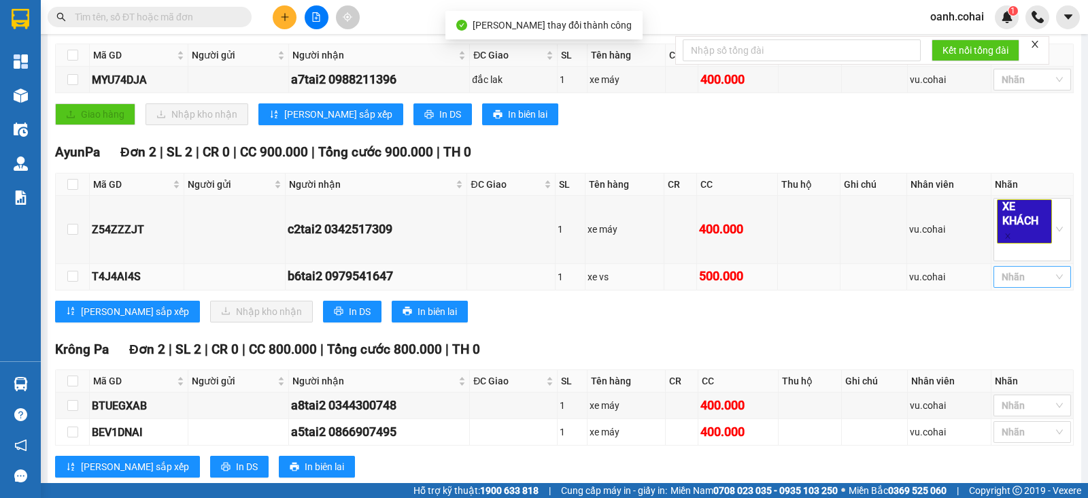
click at [999, 285] on div at bounding box center [1025, 277] width 57 height 16
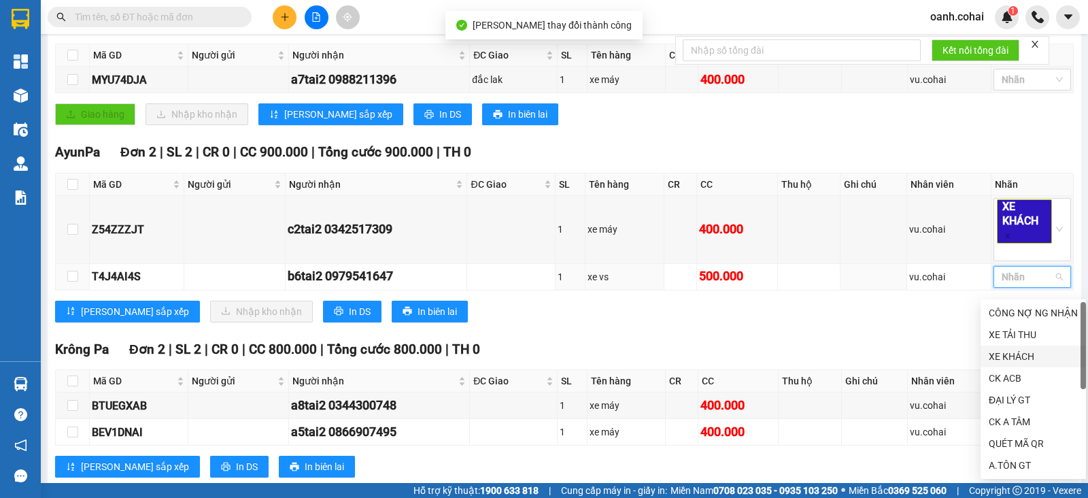
drag, startPoint x: 1001, startPoint y: 353, endPoint x: 947, endPoint y: 358, distance: 53.9
click at [1000, 353] on div "XE KHÁCH" at bounding box center [1032, 356] width 89 height 15
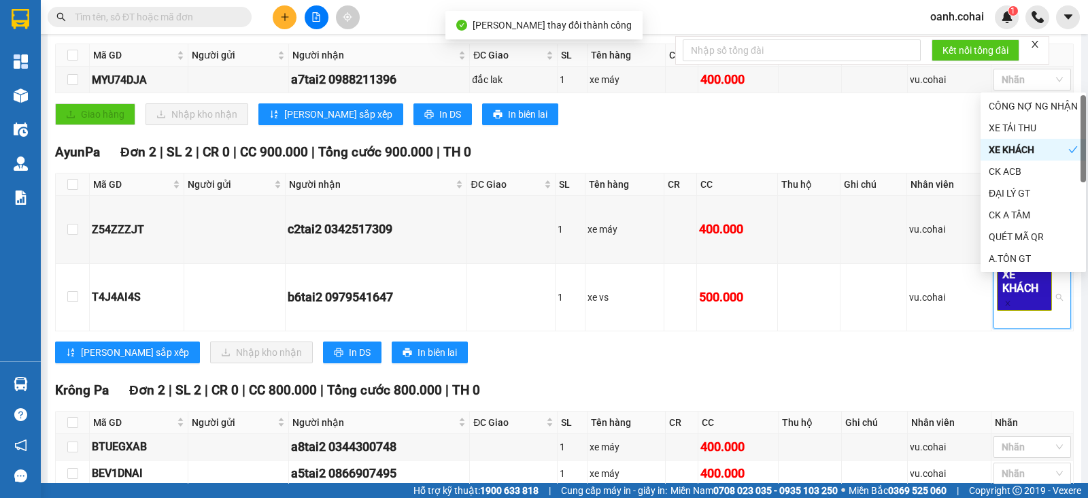
click at [857, 399] on div "Krông Pa Đơn 2 | SL 2 | CR 0 | CC 800.000 | Tổng cước 800.000 | TH 0" at bounding box center [564, 390] width 1018 height 20
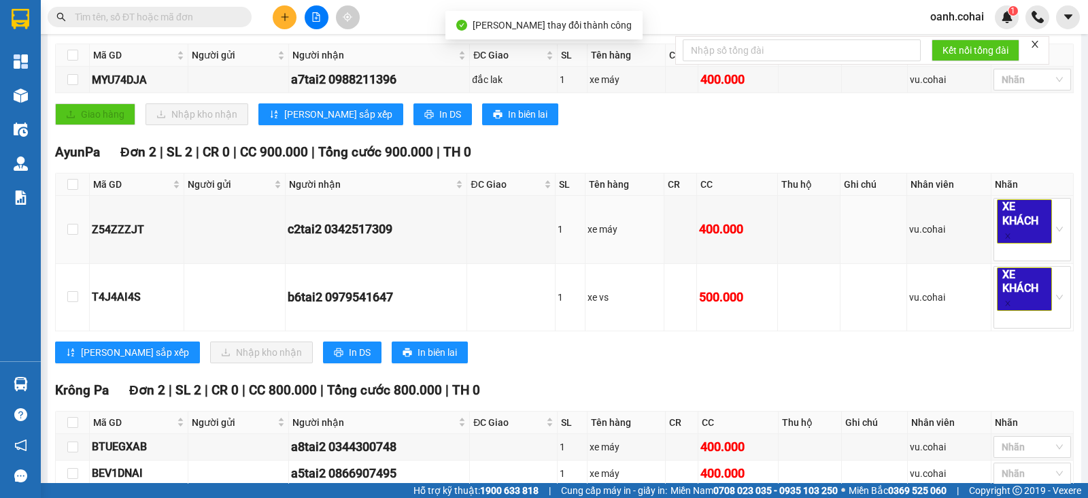
scroll to position [0, 0]
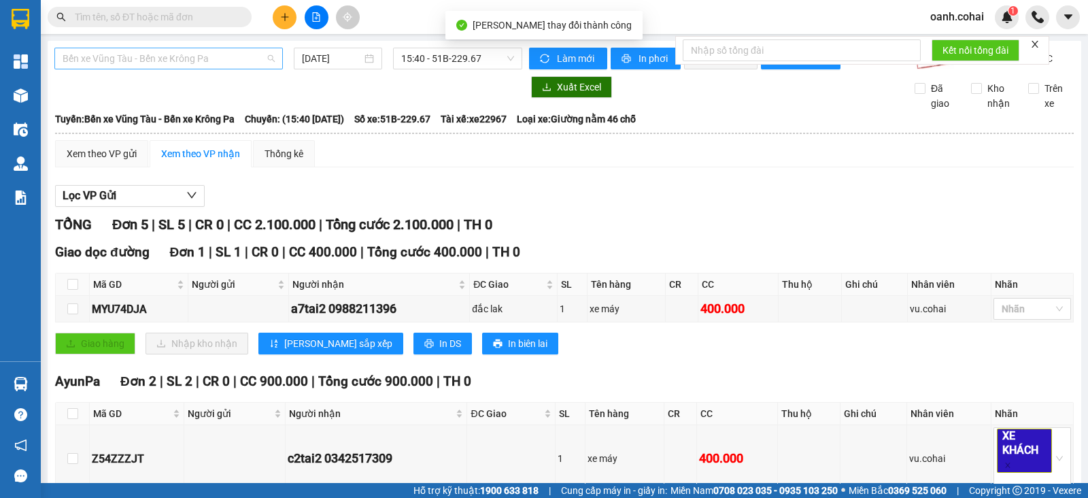
click at [240, 56] on span "Bến xe Vũng Tàu - Bến xe Krông Pa" at bounding box center [169, 58] width 212 height 20
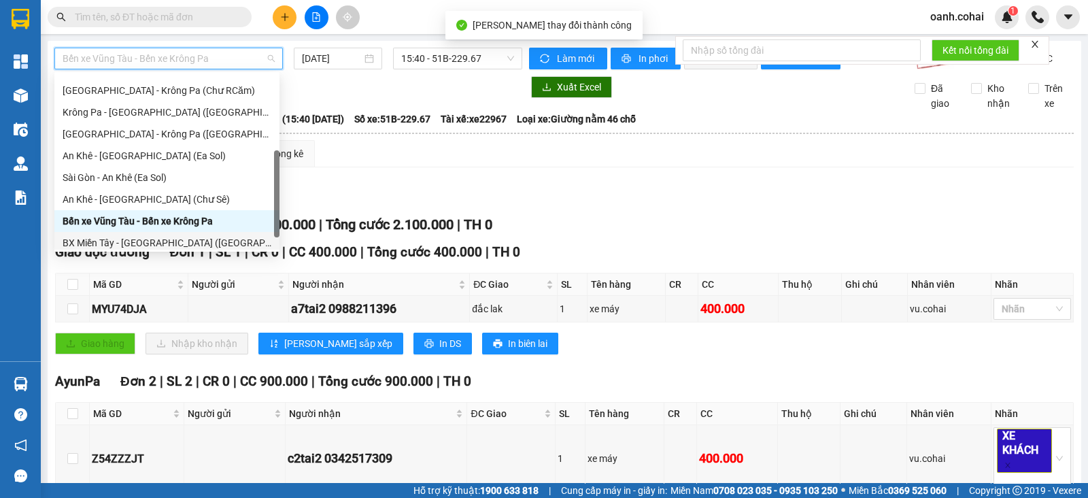
click at [197, 245] on div "BX Miền Tây - [GEOGRAPHIC_DATA] ([GEOGRAPHIC_DATA] - [GEOGRAPHIC_DATA])" at bounding box center [167, 242] width 209 height 15
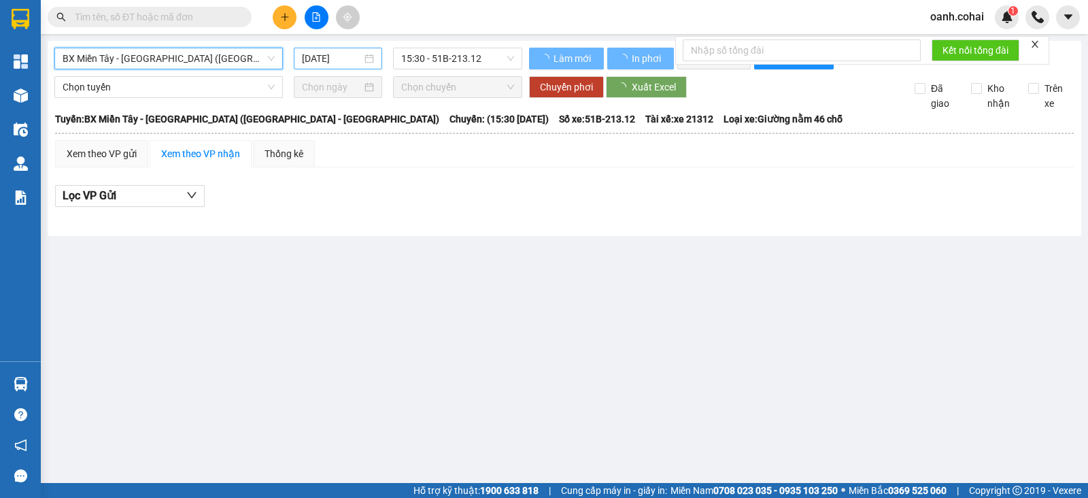
click at [347, 55] on input "[DATE]" at bounding box center [332, 58] width 60 height 15
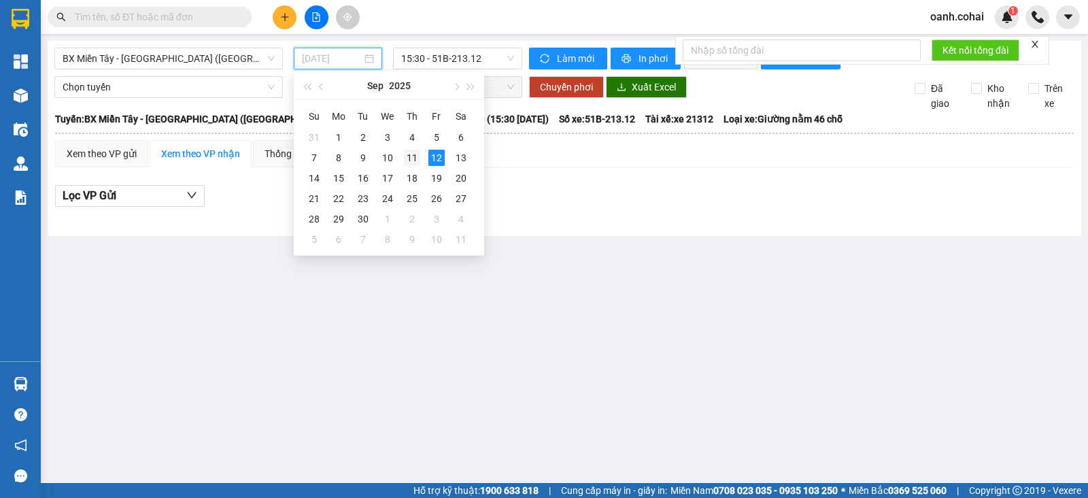
click at [413, 163] on div "11" at bounding box center [412, 158] width 16 height 16
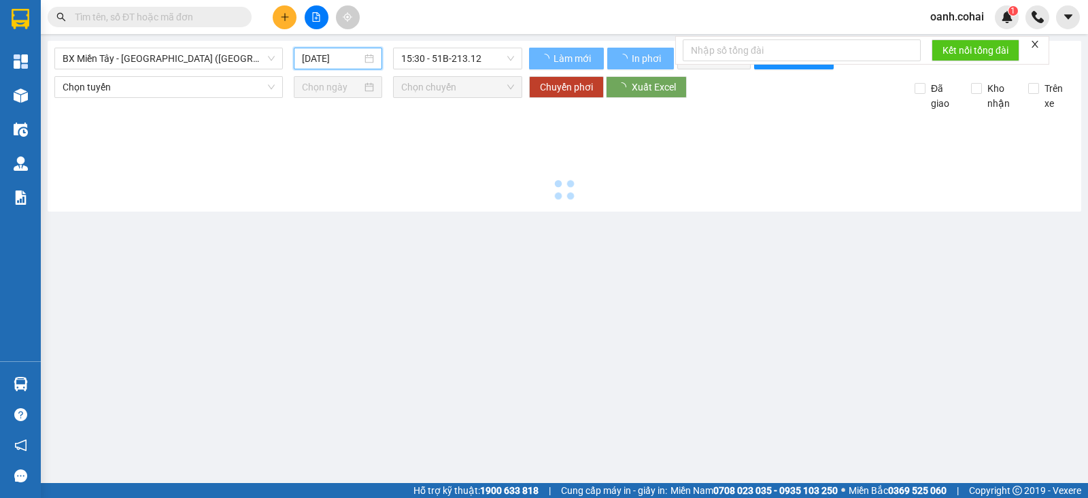
type input "[DATE]"
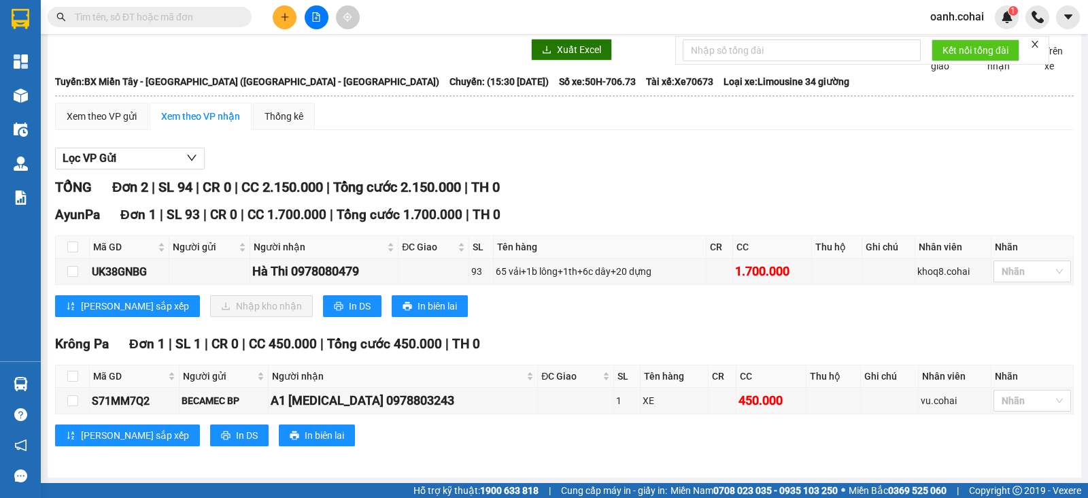
scroll to position [48, 0]
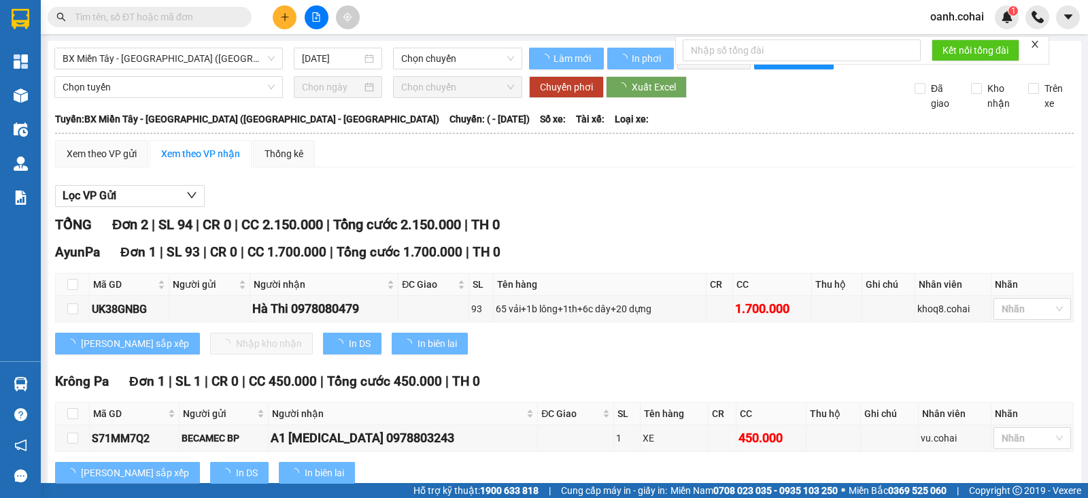
type input "[DATE]"
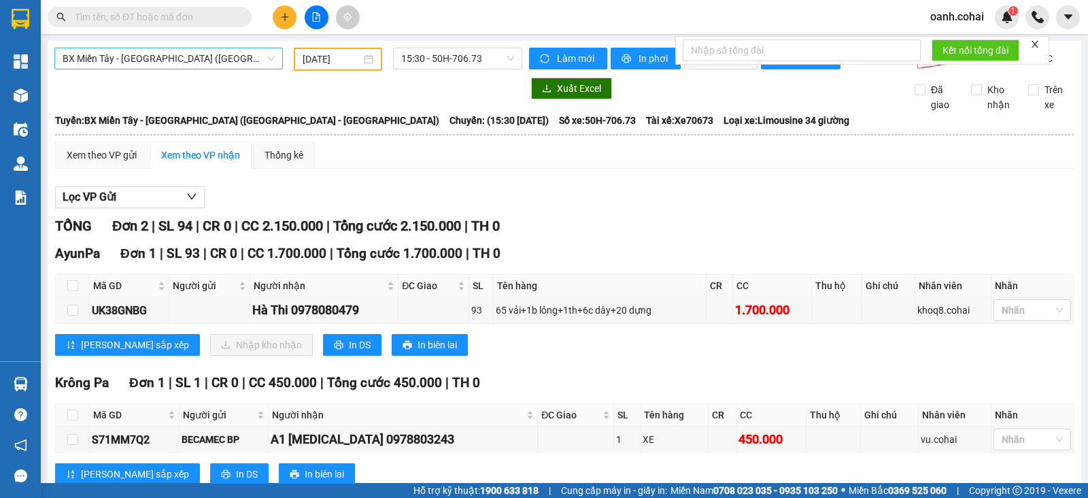
click at [184, 52] on span "BX Miền Tây - [GEOGRAPHIC_DATA] ([GEOGRAPHIC_DATA] - [GEOGRAPHIC_DATA])" at bounding box center [169, 58] width 212 height 20
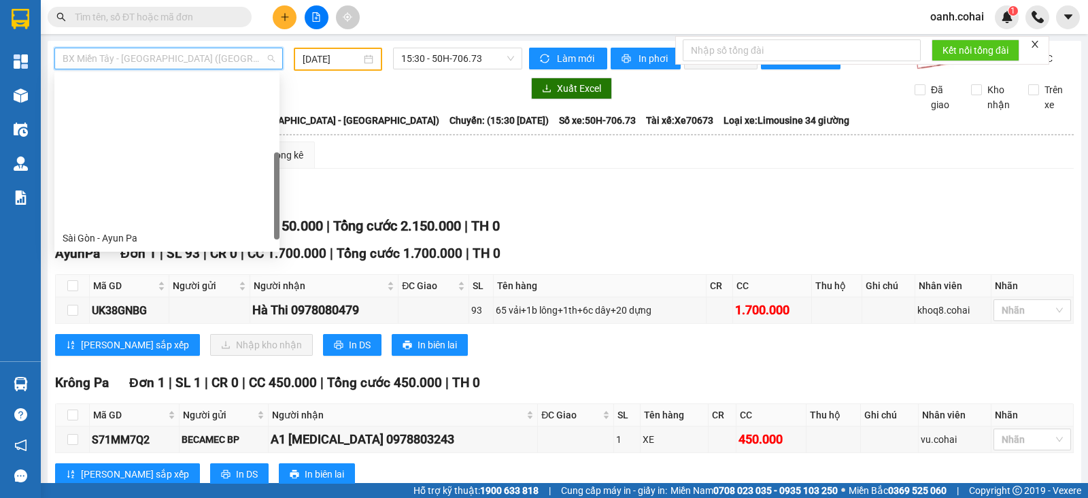
scroll to position [173, 0]
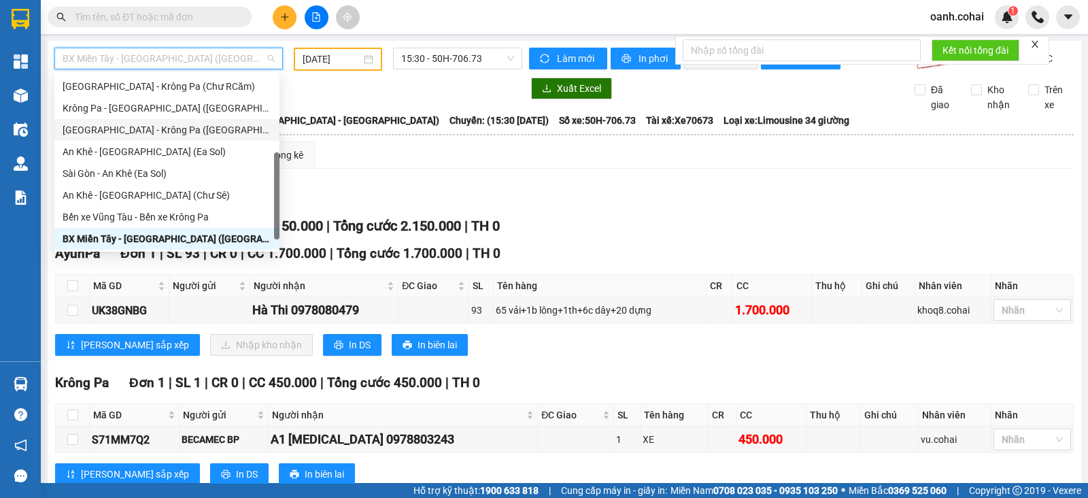
click at [148, 127] on div "[GEOGRAPHIC_DATA] - Krông Pa ([GEOGRAPHIC_DATA])" at bounding box center [167, 129] width 209 height 15
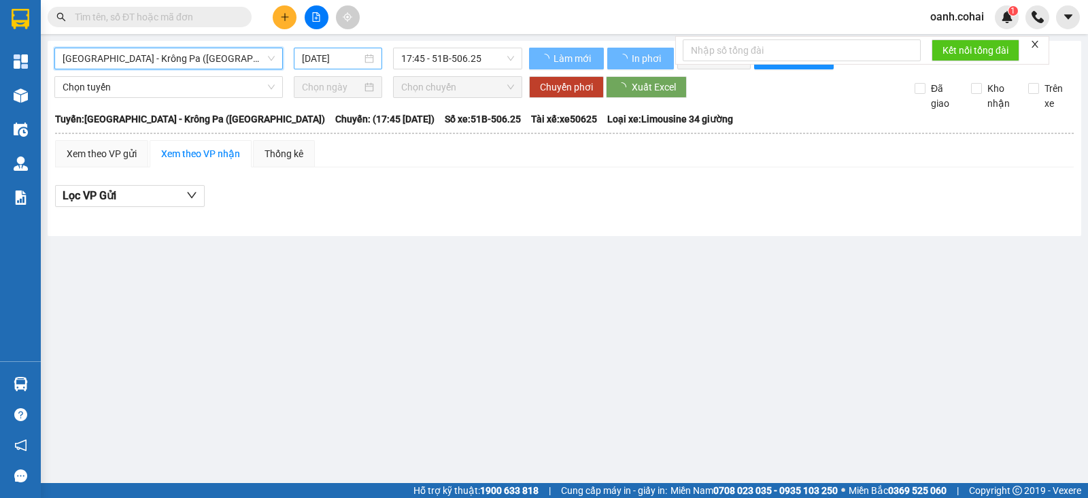
click at [309, 56] on input "[DATE]" at bounding box center [332, 58] width 60 height 15
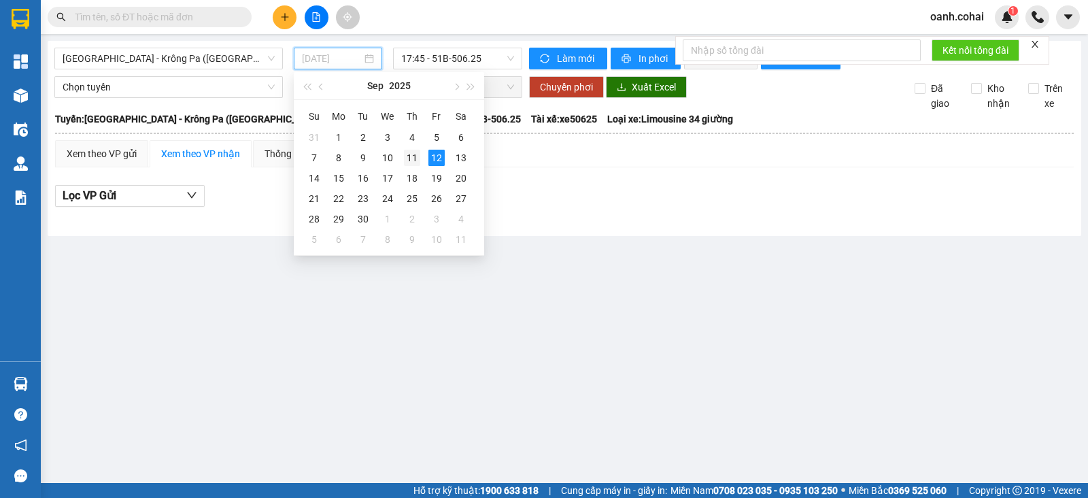
click at [411, 154] on div "11" at bounding box center [412, 158] width 16 height 16
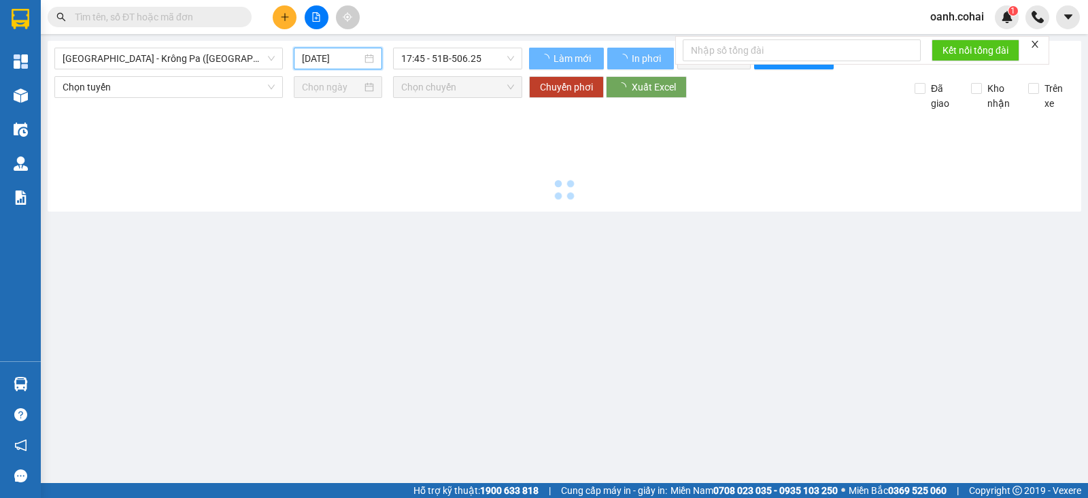
type input "[DATE]"
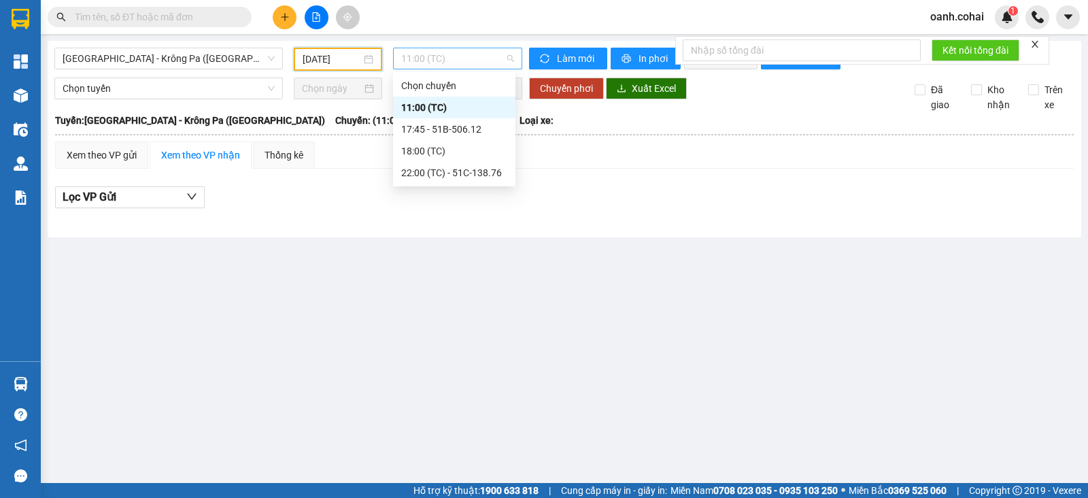
drag, startPoint x: 491, startPoint y: 48, endPoint x: 467, endPoint y: 97, distance: 54.4
click at [490, 48] on span "11:00 (TC)" at bounding box center [457, 58] width 112 height 20
click at [466, 131] on div "17:45 - 51B-506.12" at bounding box center [454, 129] width 106 height 15
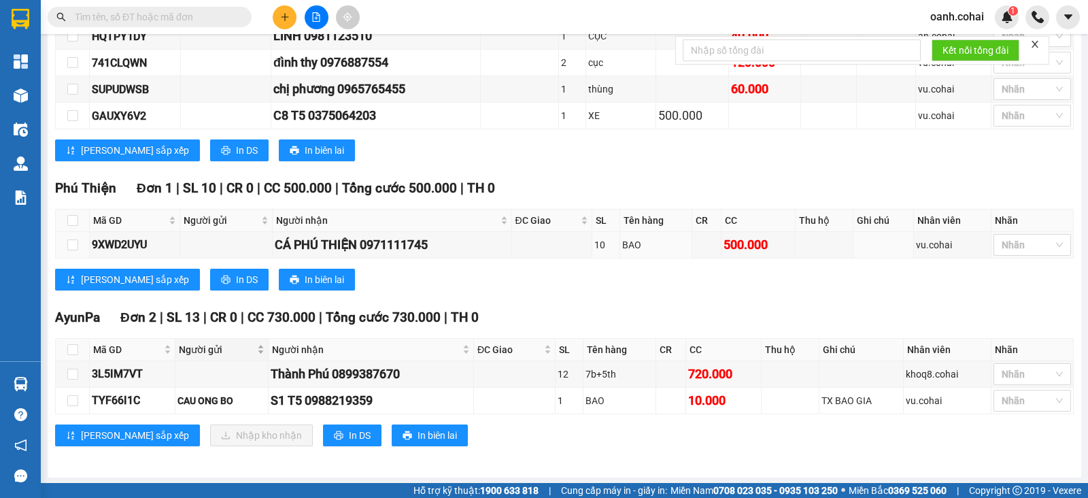
scroll to position [619, 0]
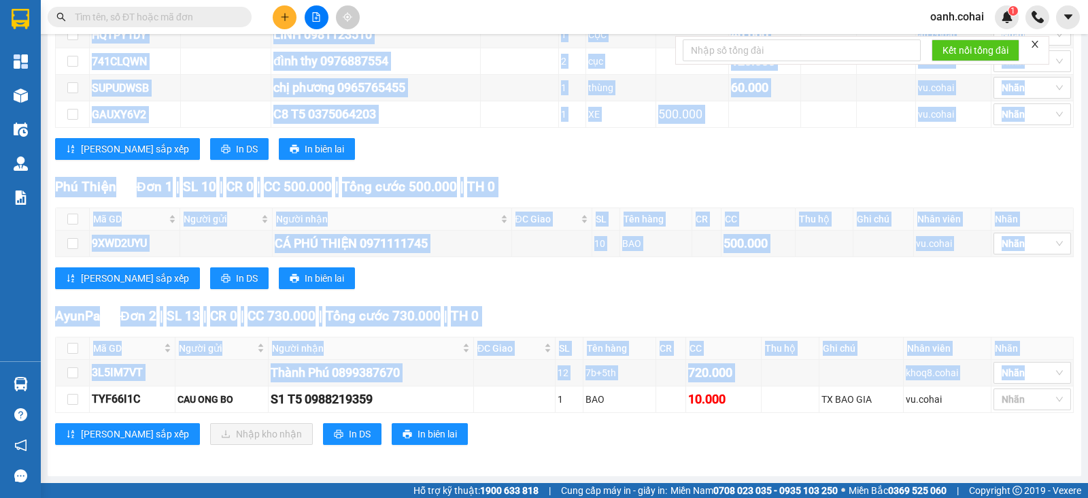
click at [195, 423] on div "AyunPa Đơn 2 | SL 13 | CR 0 | CC 730.000 | Tổng cước 730.000 | TH 0 Mã GD Người…" at bounding box center [564, 380] width 1018 height 149
click at [485, 455] on div "TỔNG Đơn 16 | SL 55 | CR 590.000 | CC 3.000.000 | Tổng cước 3.590.000 | TH 0 Gi…" at bounding box center [564, 30] width 1018 height 863
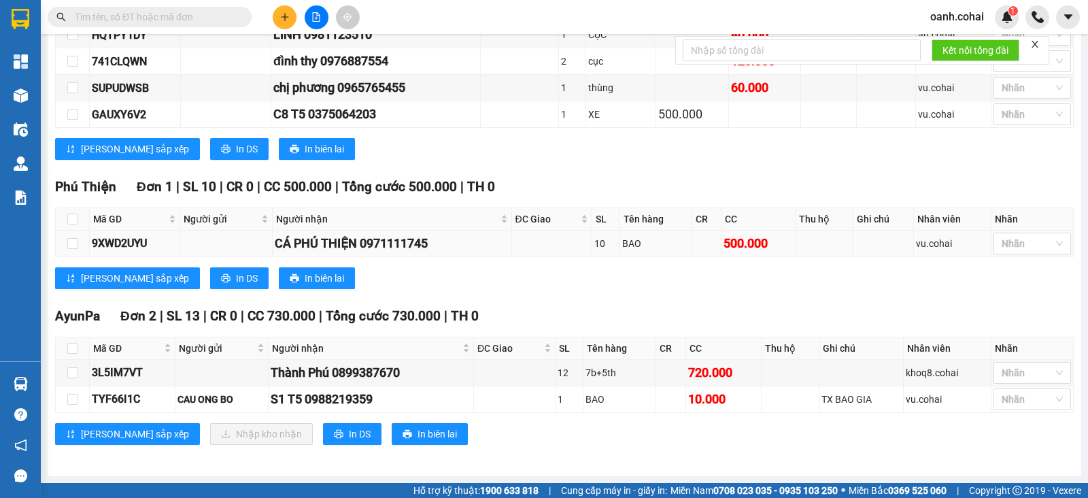
click at [570, 243] on td at bounding box center [552, 243] width 80 height 27
drag, startPoint x: 88, startPoint y: 394, endPoint x: 146, endPoint y: 392, distance: 57.8
click at [146, 392] on tr "TYF66I1C CAU ONG BO S1 T5 0988219359 1 BAO 10.000 TX BAO GIA vu.cohai Nhãn" at bounding box center [565, 399] width 1018 height 27
copy tr "TYF66I1C"
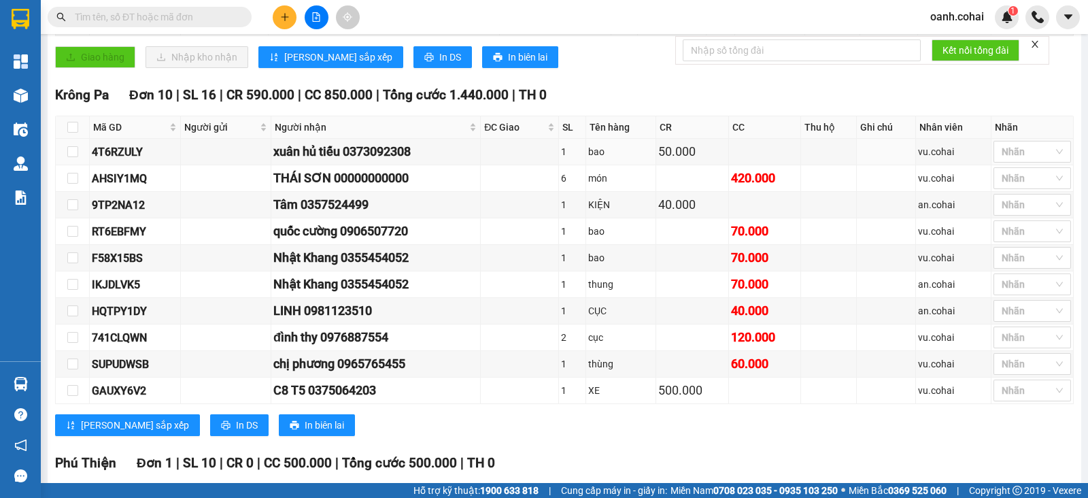
scroll to position [109, 0]
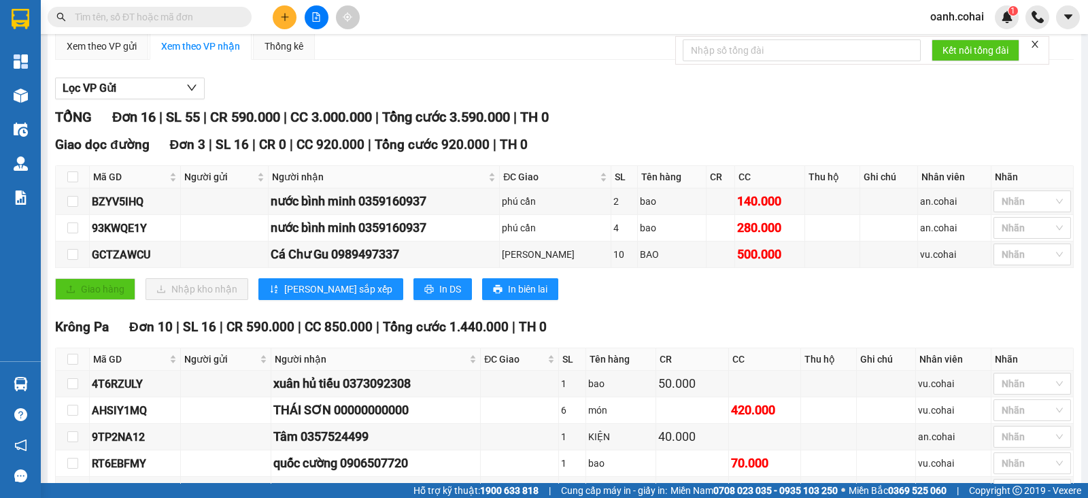
click at [157, 20] on input "text" at bounding box center [155, 17] width 160 height 15
paste input "TYF66I1C"
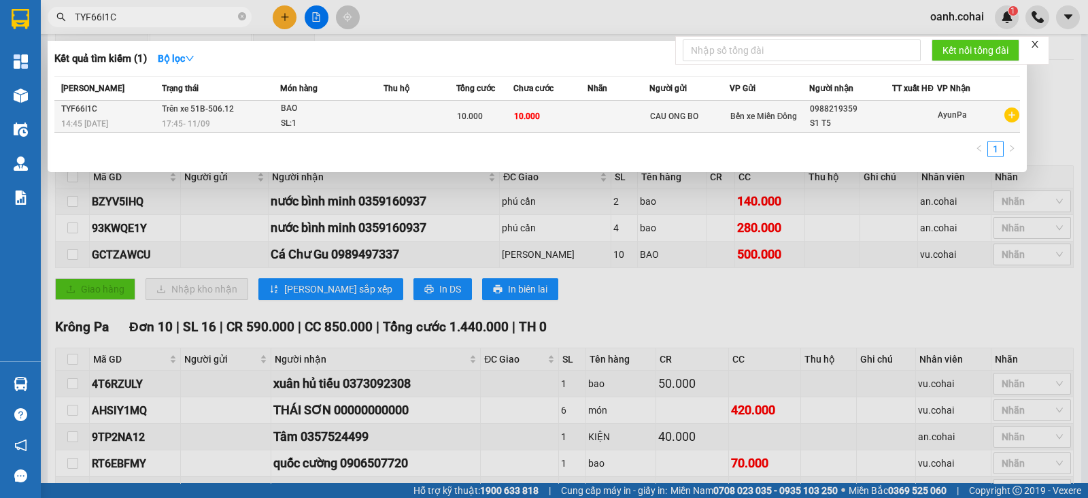
type input "TYF66I1C"
click at [549, 108] on td "10.000" at bounding box center [550, 117] width 75 height 32
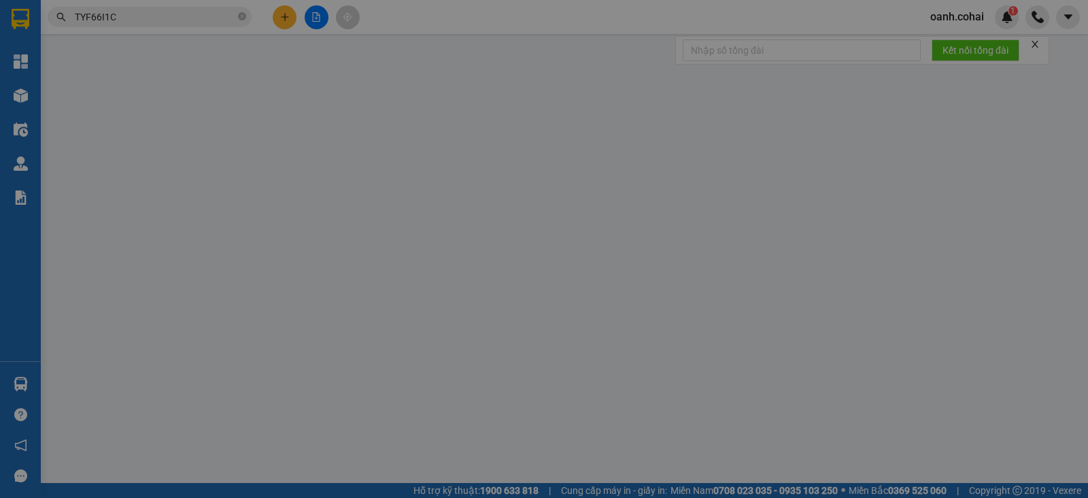
type input "CAU ONG BO"
type input "0988219359"
type input "S1 T5"
type input "10.000"
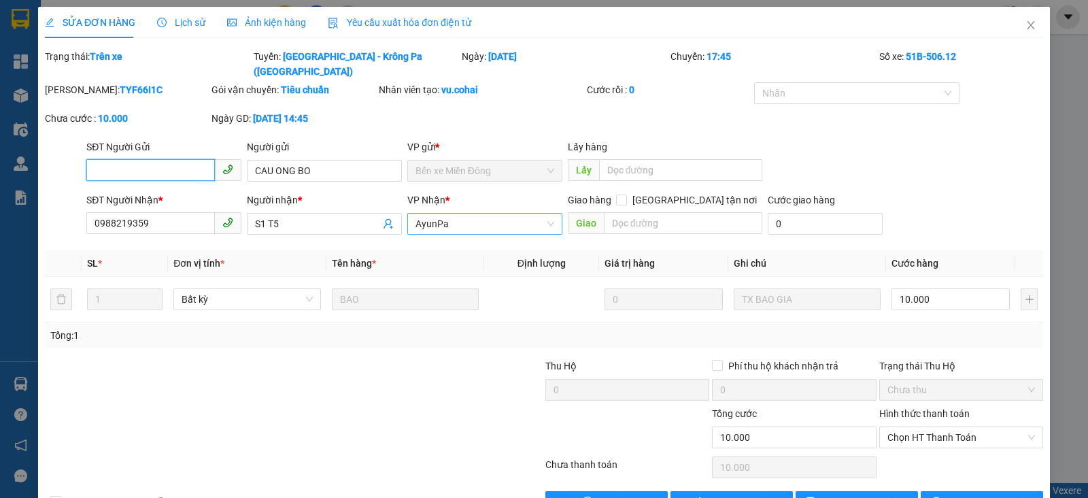
click at [481, 213] on span "AyunPa" at bounding box center [484, 223] width 139 height 20
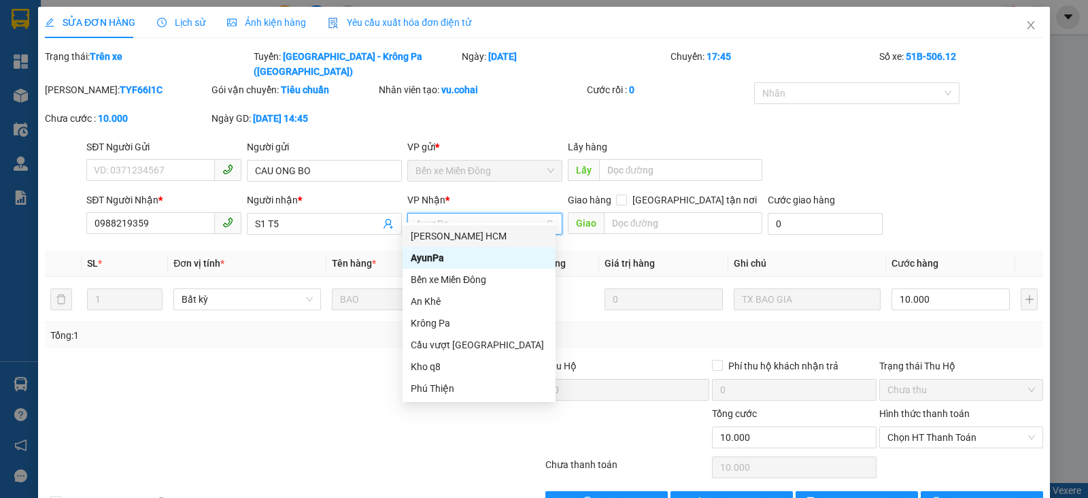
click at [450, 236] on div "Trần Phú HCM" at bounding box center [479, 235] width 137 height 15
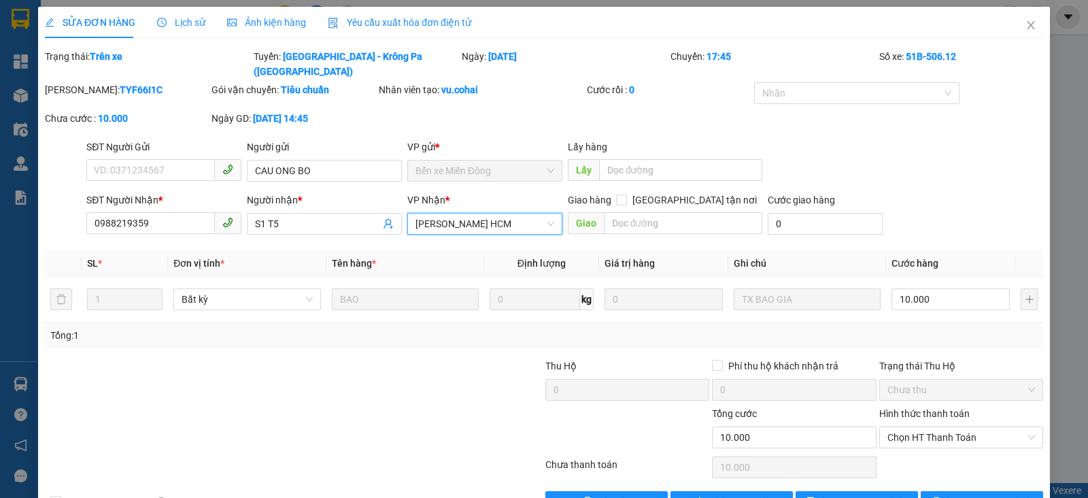
click at [468, 213] on span "Trần Phú HCM" at bounding box center [484, 223] width 139 height 20
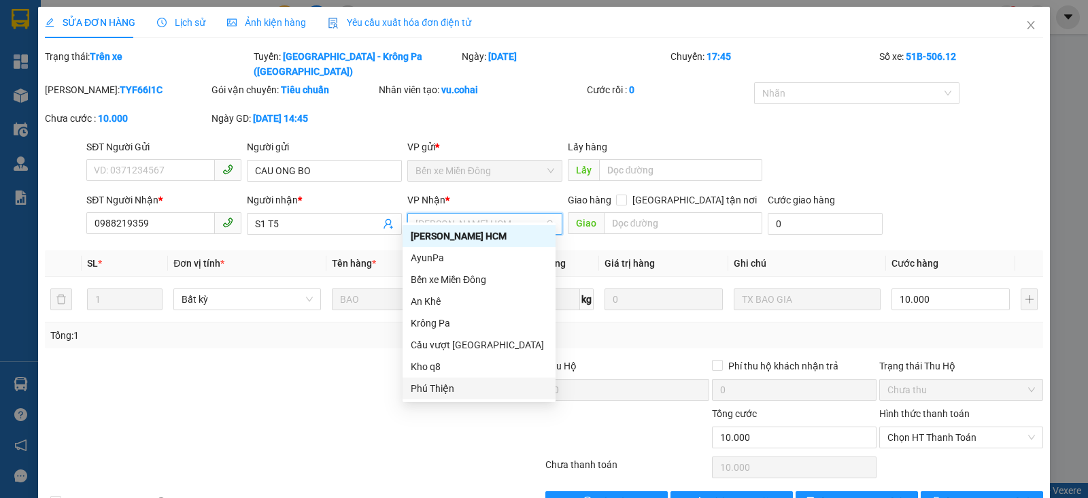
click at [438, 386] on div "Phú Thiện" at bounding box center [479, 388] width 137 height 15
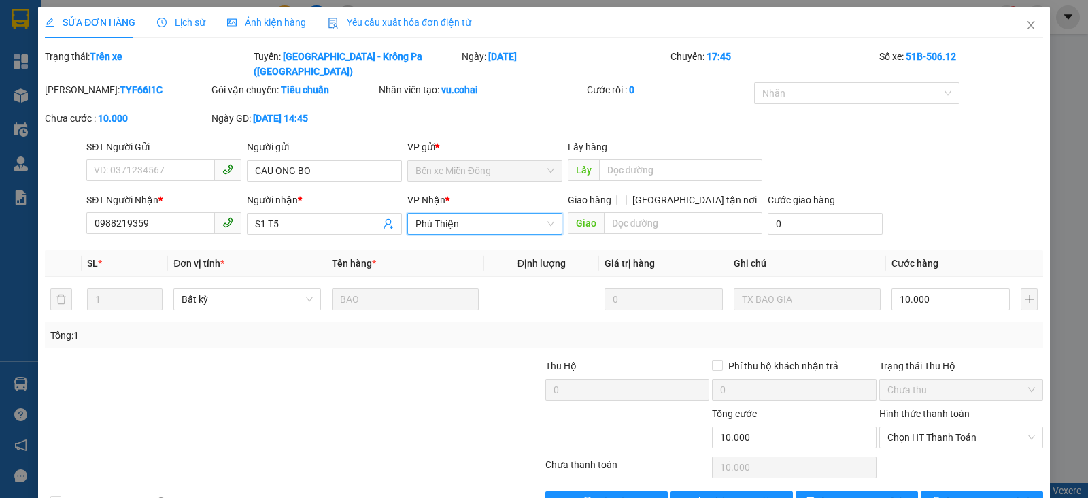
scroll to position [26, 0]
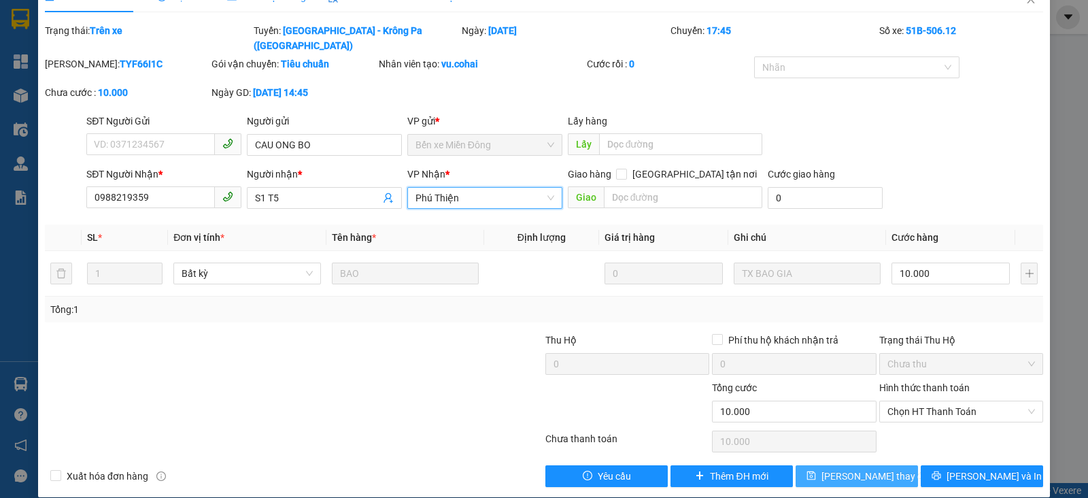
click at [816, 470] on icon "save" at bounding box center [811, 475] width 10 height 10
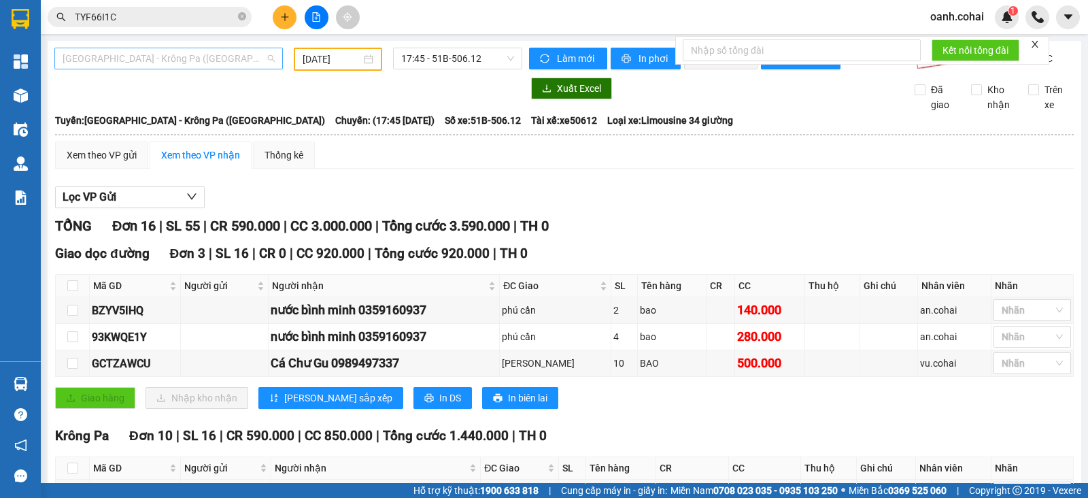
click at [251, 54] on span "[GEOGRAPHIC_DATA] - Krông Pa ([GEOGRAPHIC_DATA])" at bounding box center [169, 58] width 212 height 20
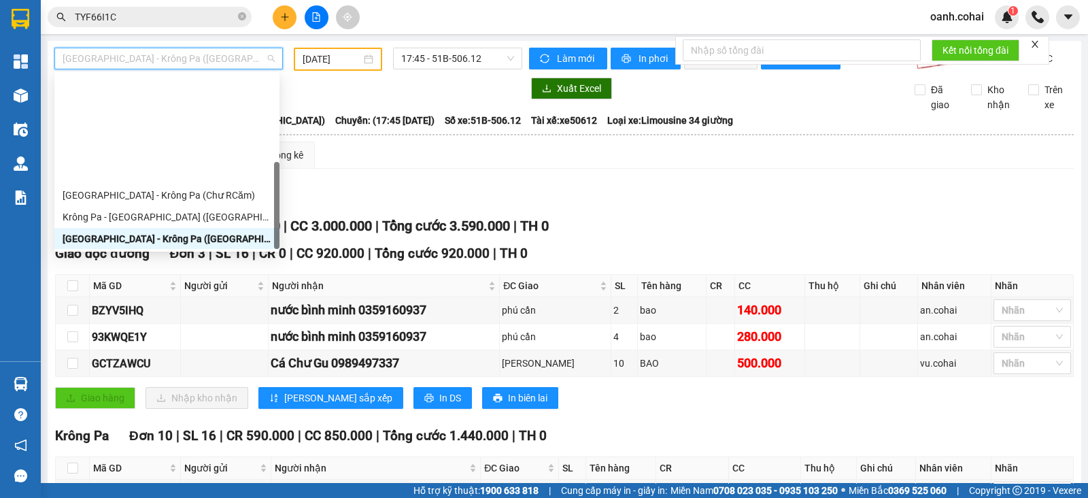
scroll to position [196, 0]
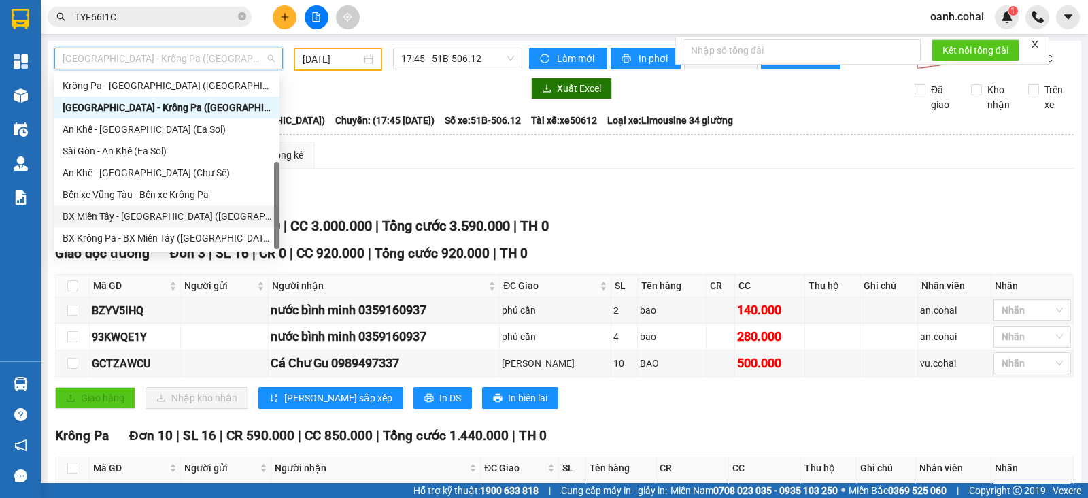
click at [148, 209] on div "BX Miền Tây - [GEOGRAPHIC_DATA] ([GEOGRAPHIC_DATA] - [GEOGRAPHIC_DATA])" at bounding box center [167, 216] width 209 height 15
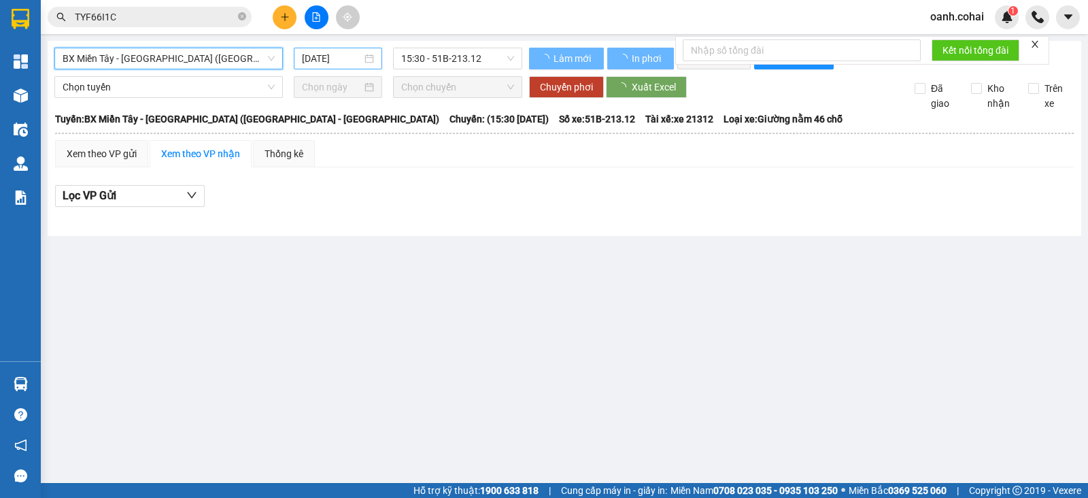
click at [358, 59] on input "[DATE]" at bounding box center [332, 58] width 60 height 15
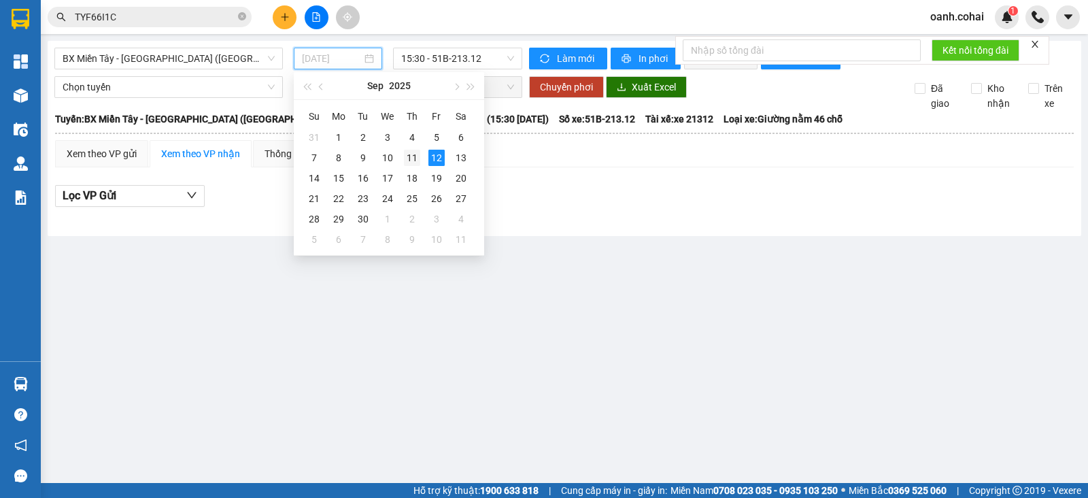
click at [409, 164] on div "11" at bounding box center [412, 158] width 16 height 16
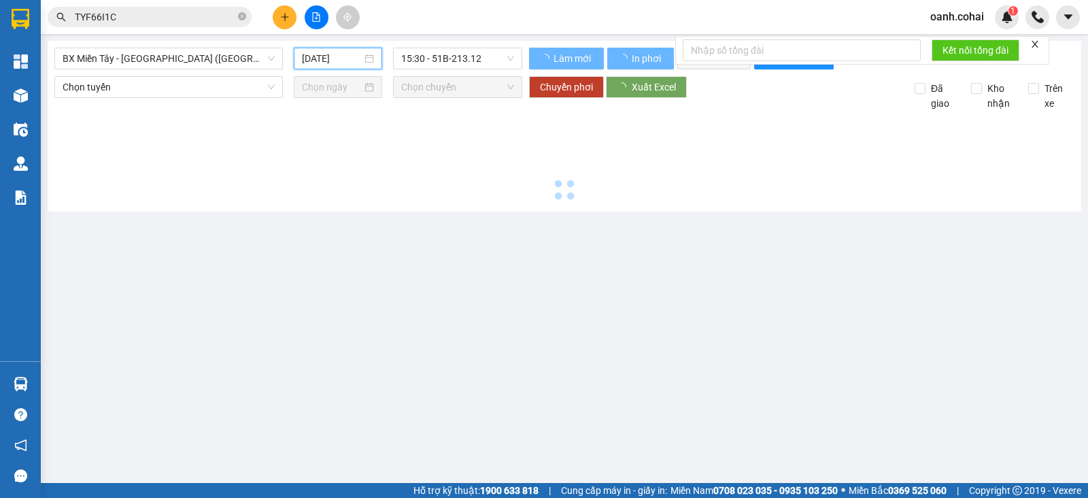
type input "[DATE]"
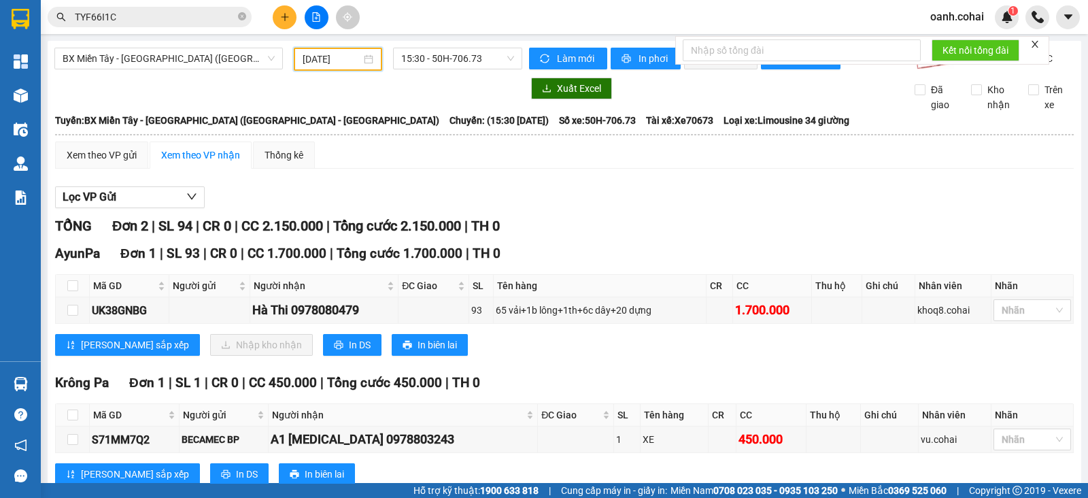
scroll to position [48, 0]
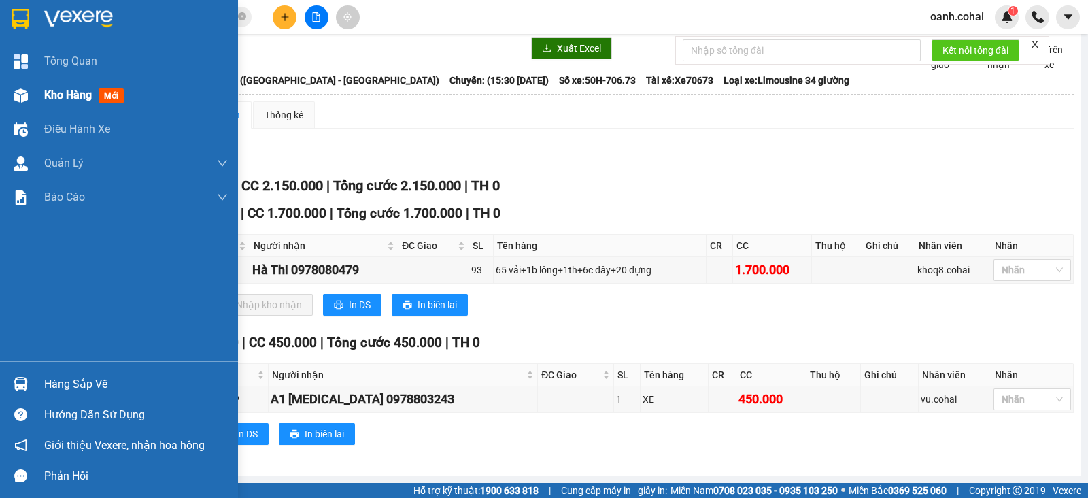
click at [63, 81] on div "Kho hàng mới" at bounding box center [136, 95] width 184 height 34
click at [58, 93] on span "Kho hàng" at bounding box center [68, 94] width 48 height 13
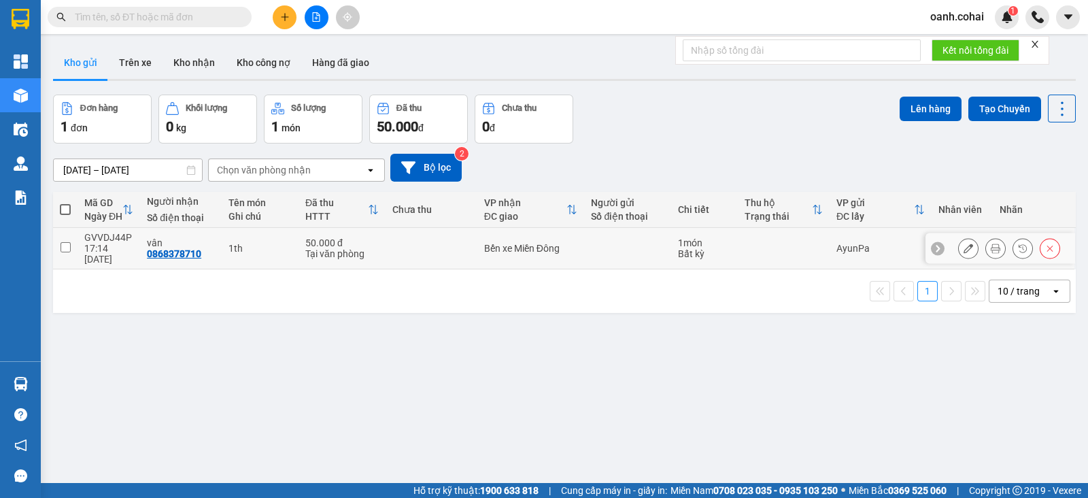
click at [631, 256] on td at bounding box center [627, 248] width 87 height 41
checkbox input "true"
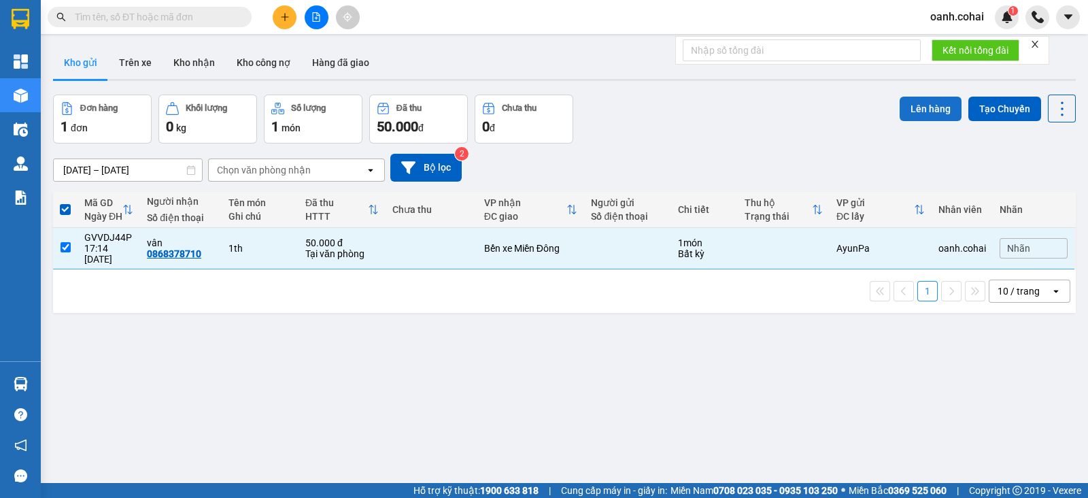
click at [899, 110] on button "Lên hàng" at bounding box center [930, 109] width 62 height 24
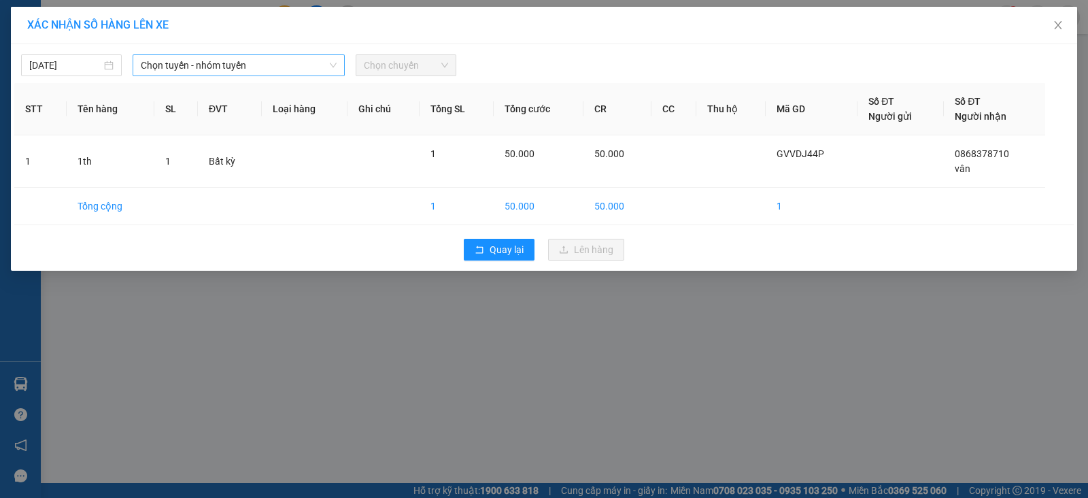
click at [172, 75] on span "Chọn tuyến - nhóm tuyến" at bounding box center [239, 65] width 196 height 20
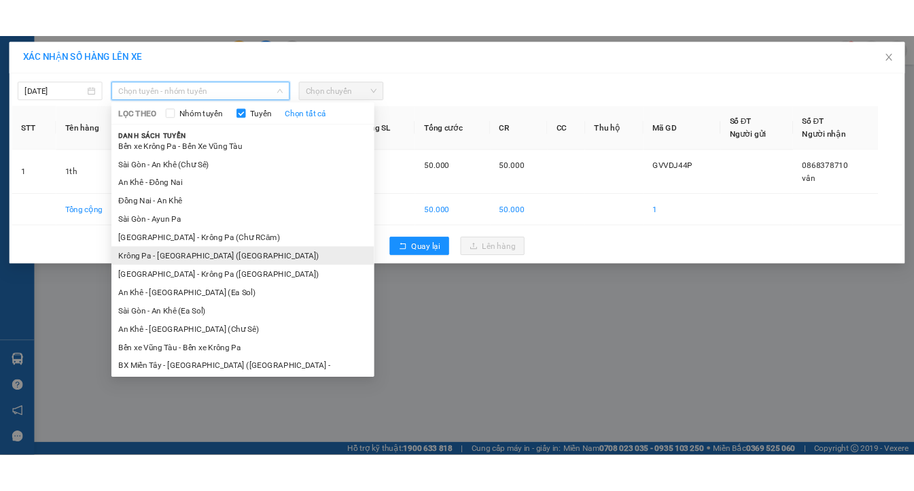
scroll to position [74, 0]
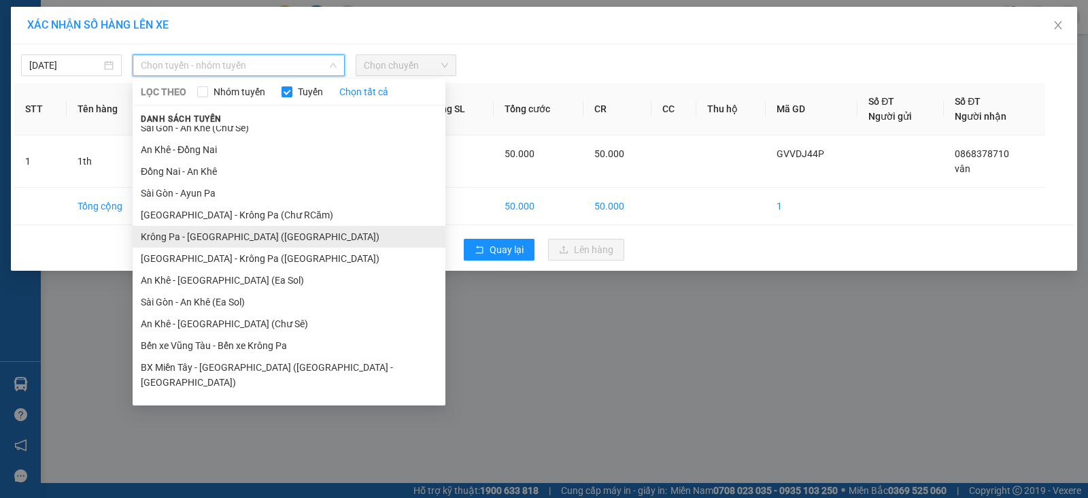
click at [213, 243] on li "Krông Pa - [GEOGRAPHIC_DATA] ([GEOGRAPHIC_DATA])" at bounding box center [289, 237] width 313 height 22
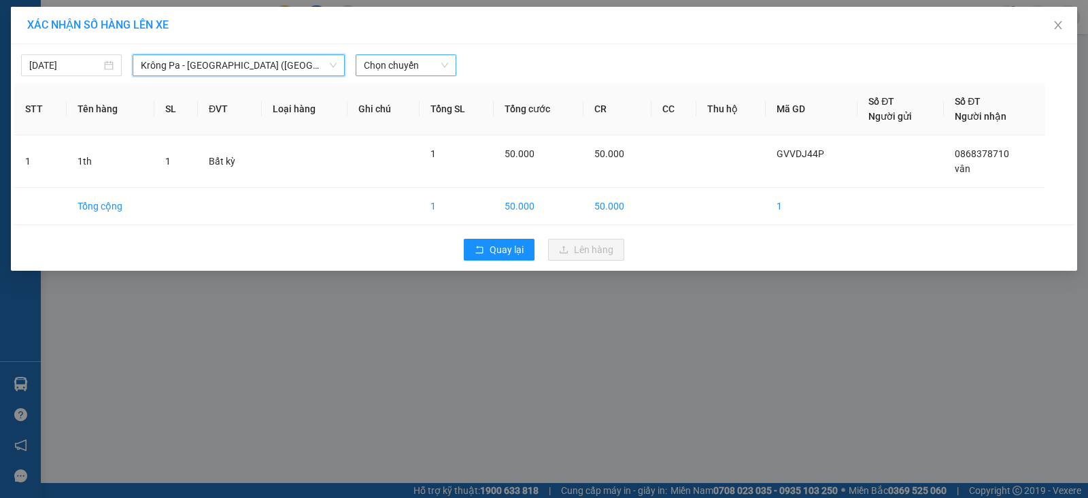
click at [373, 58] on span "Chọn chuyến" at bounding box center [406, 65] width 84 height 20
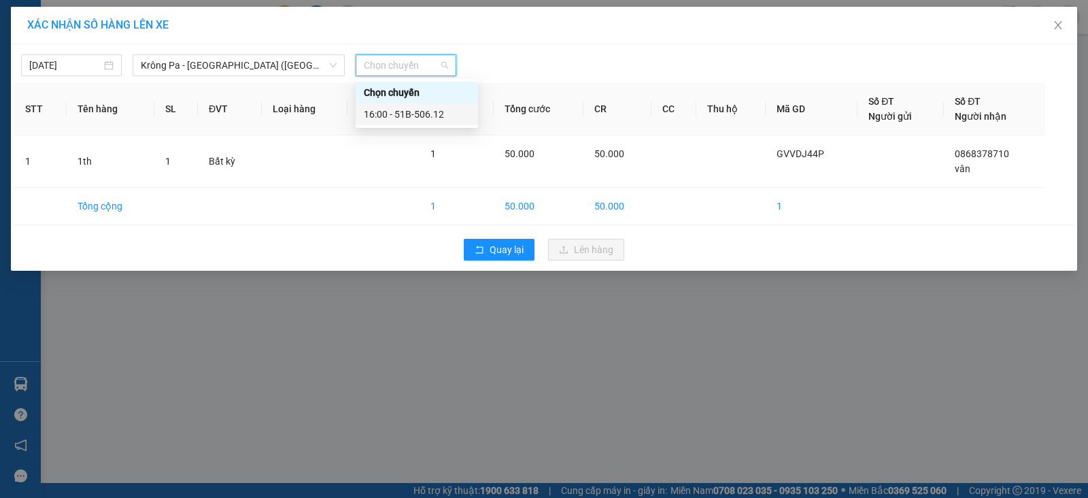
drag, startPoint x: 405, startPoint y: 117, endPoint x: 489, endPoint y: 102, distance: 84.9
click at [406, 117] on div "16:00 - 51B-506.12" at bounding box center [417, 114] width 106 height 15
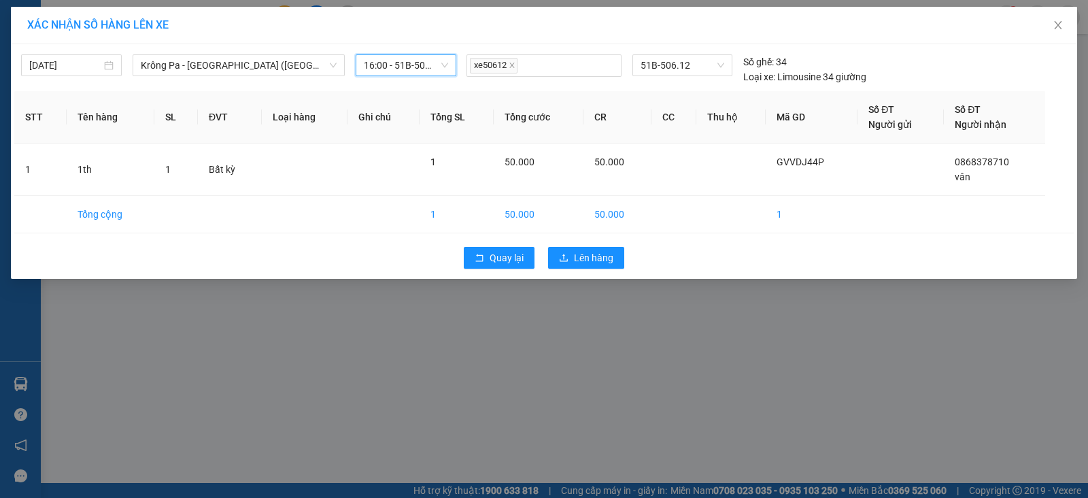
click at [370, 61] on span "16:00 - 51B-506.12" at bounding box center [406, 65] width 84 height 20
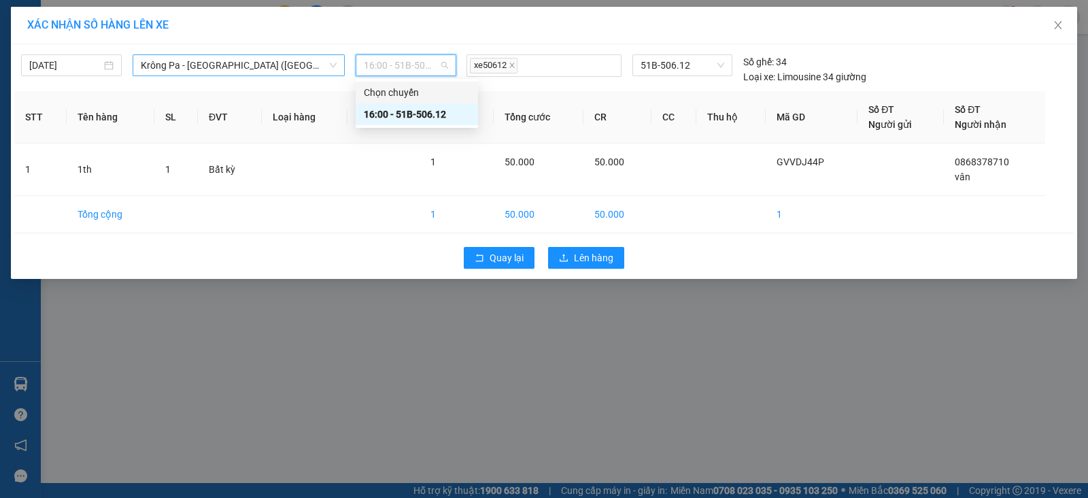
drag, startPoint x: 322, startPoint y: 69, endPoint x: 329, endPoint y: 68, distance: 6.9
click at [322, 68] on span "Krông Pa - [GEOGRAPHIC_DATA] ([GEOGRAPHIC_DATA])" at bounding box center [239, 65] width 196 height 20
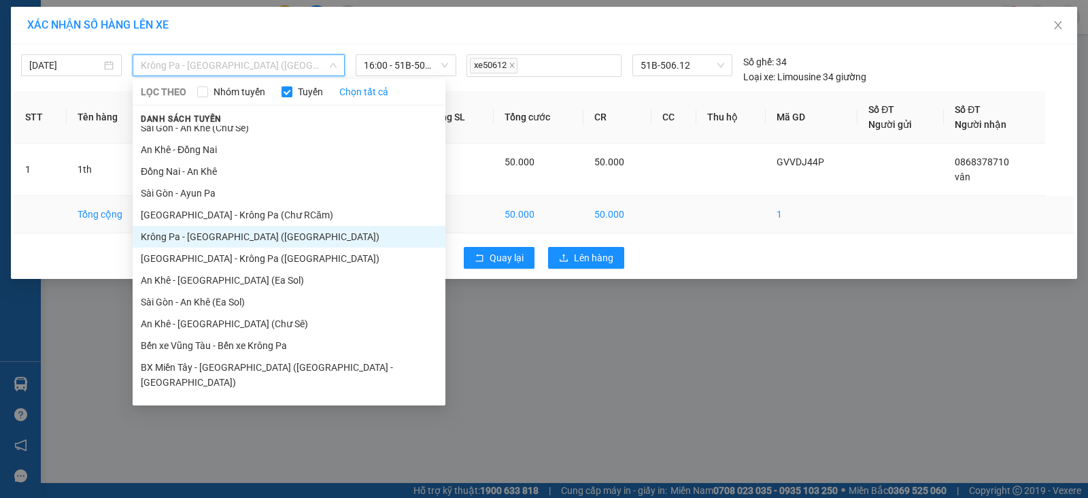
drag, startPoint x: 245, startPoint y: 236, endPoint x: 292, endPoint y: 198, distance: 60.4
click at [247, 233] on li "Krông Pa - [GEOGRAPHIC_DATA] ([GEOGRAPHIC_DATA])" at bounding box center [289, 237] width 313 height 22
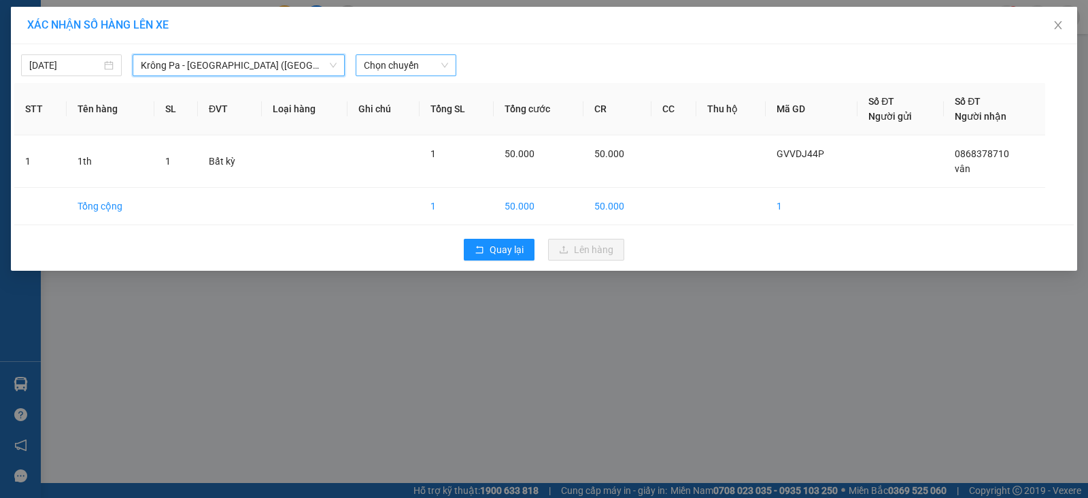
click at [395, 60] on span "Chọn chuyến" at bounding box center [406, 65] width 84 height 20
click at [302, 69] on span "Krông Pa - [GEOGRAPHIC_DATA] ([GEOGRAPHIC_DATA])" at bounding box center [239, 65] width 196 height 20
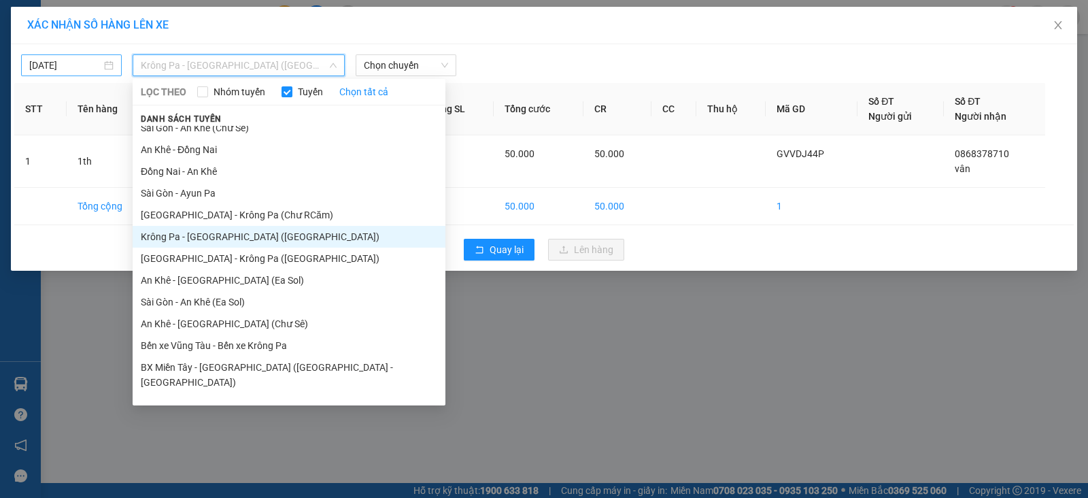
click at [91, 64] on body "Kết quả tìm kiếm ( 0 ) Bộ lọc No Data oanh.cohai 1 Tổng Quan Kho hàng mới Điều …" at bounding box center [544, 249] width 1088 height 498
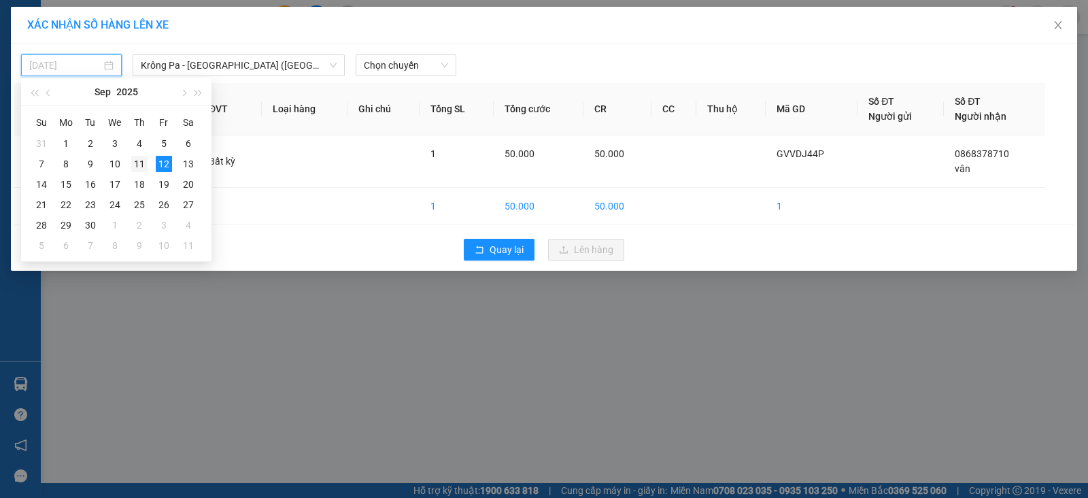
click at [143, 162] on div "11" at bounding box center [139, 164] width 16 height 16
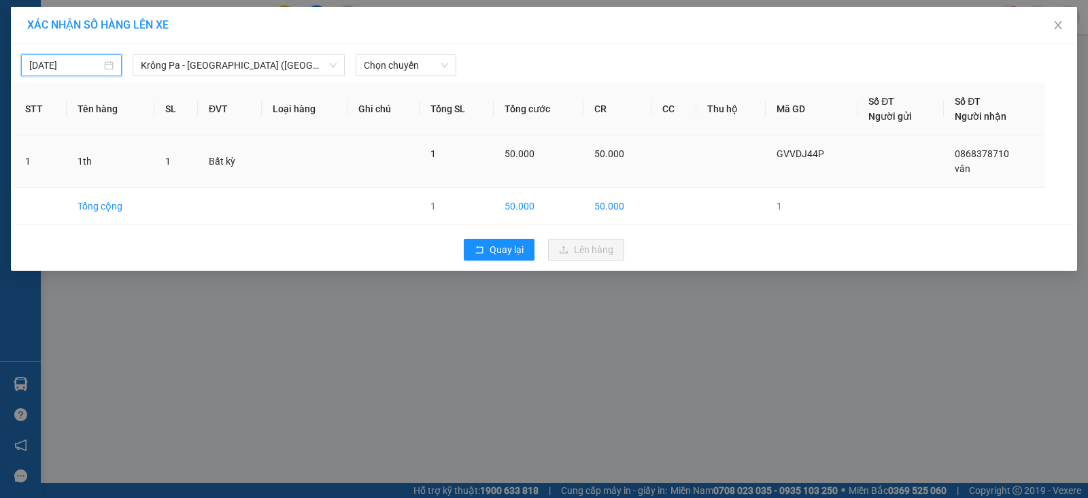
type input "[DATE]"
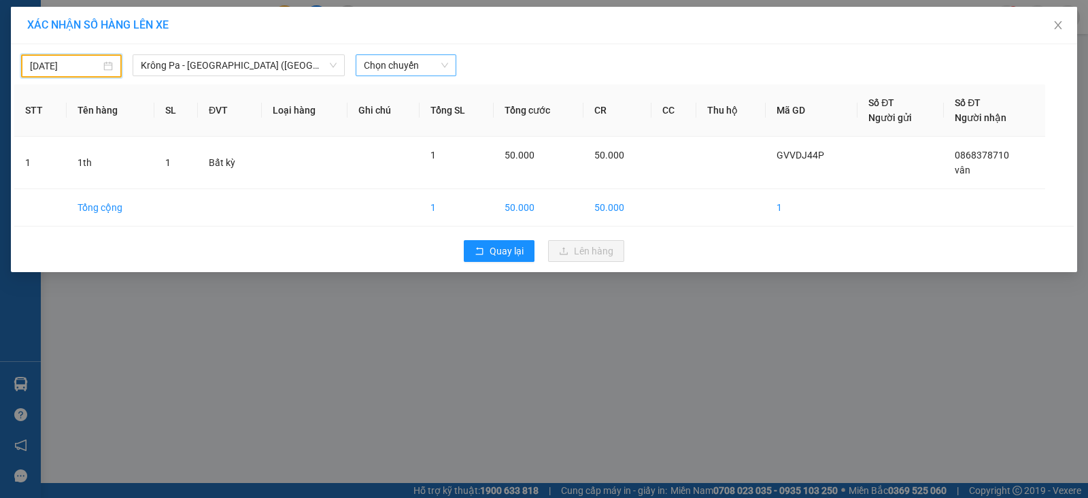
click at [374, 67] on span "Chọn chuyến" at bounding box center [406, 65] width 84 height 20
click at [385, 114] on div "16:00 - 51B-50.482" at bounding box center [417, 114] width 106 height 15
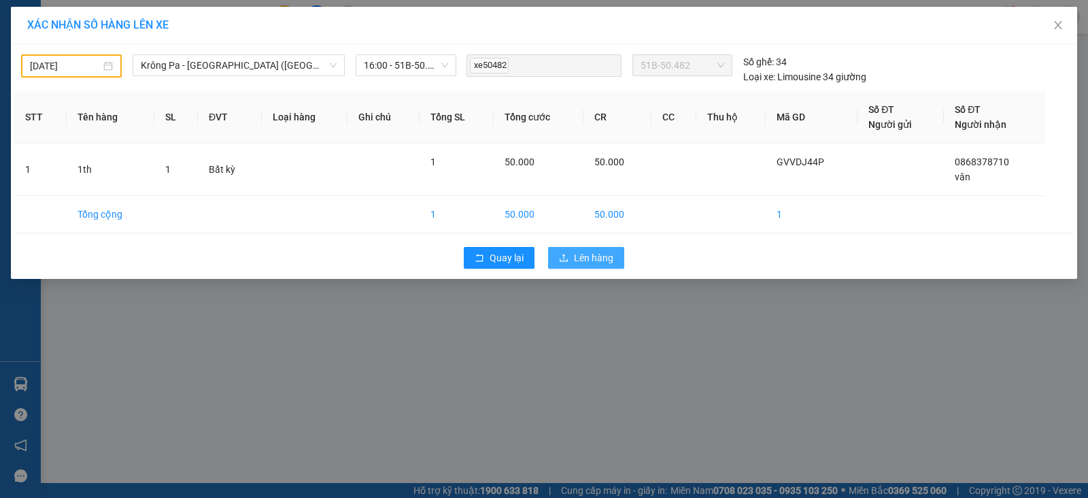
click at [614, 254] on button "Lên hàng" at bounding box center [586, 258] width 76 height 22
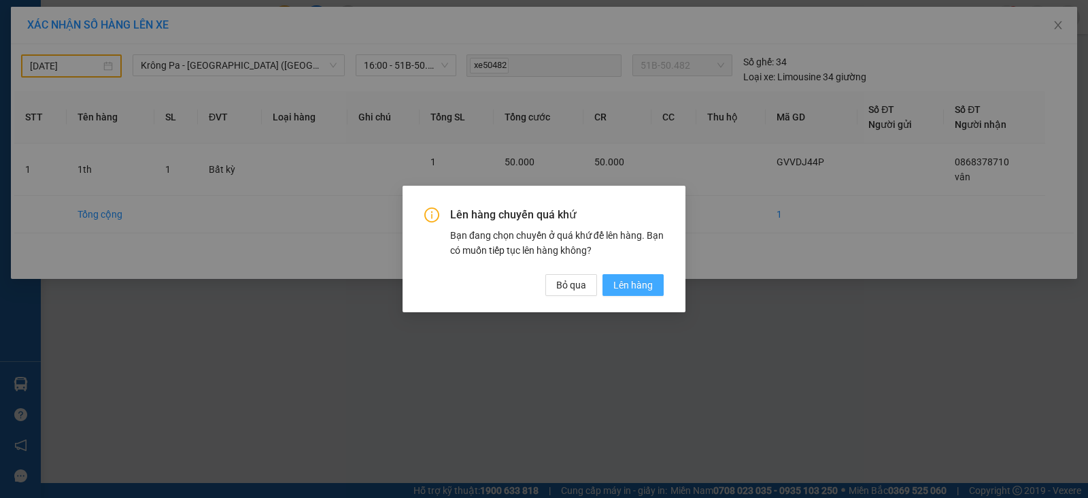
click at [631, 288] on span "Lên hàng" at bounding box center [632, 284] width 39 height 15
